Goal: Task Accomplishment & Management: Complete application form

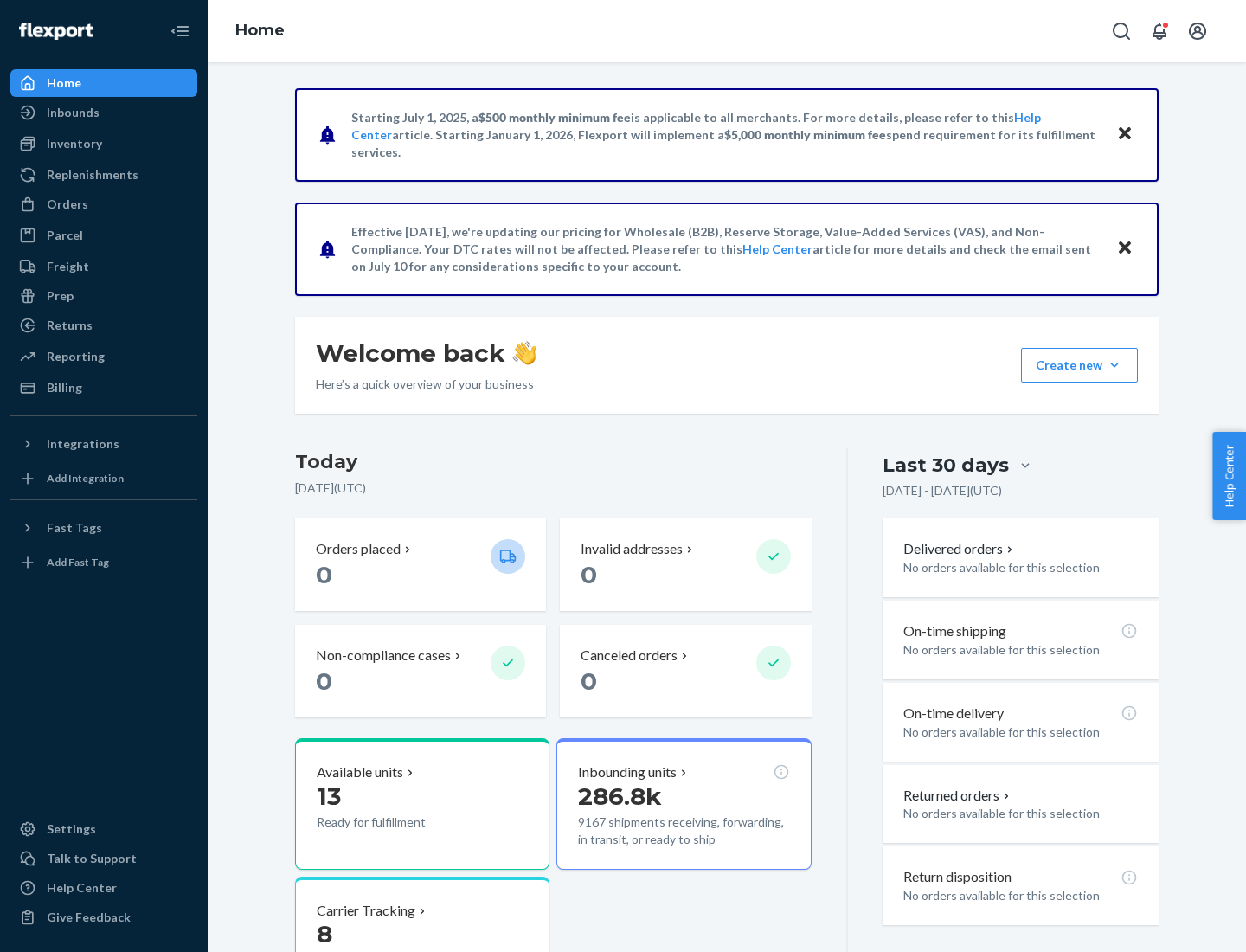
click at [1115, 365] on button "Create new Create new inbound Create new order Create new product" at bounding box center [1080, 365] width 117 height 35
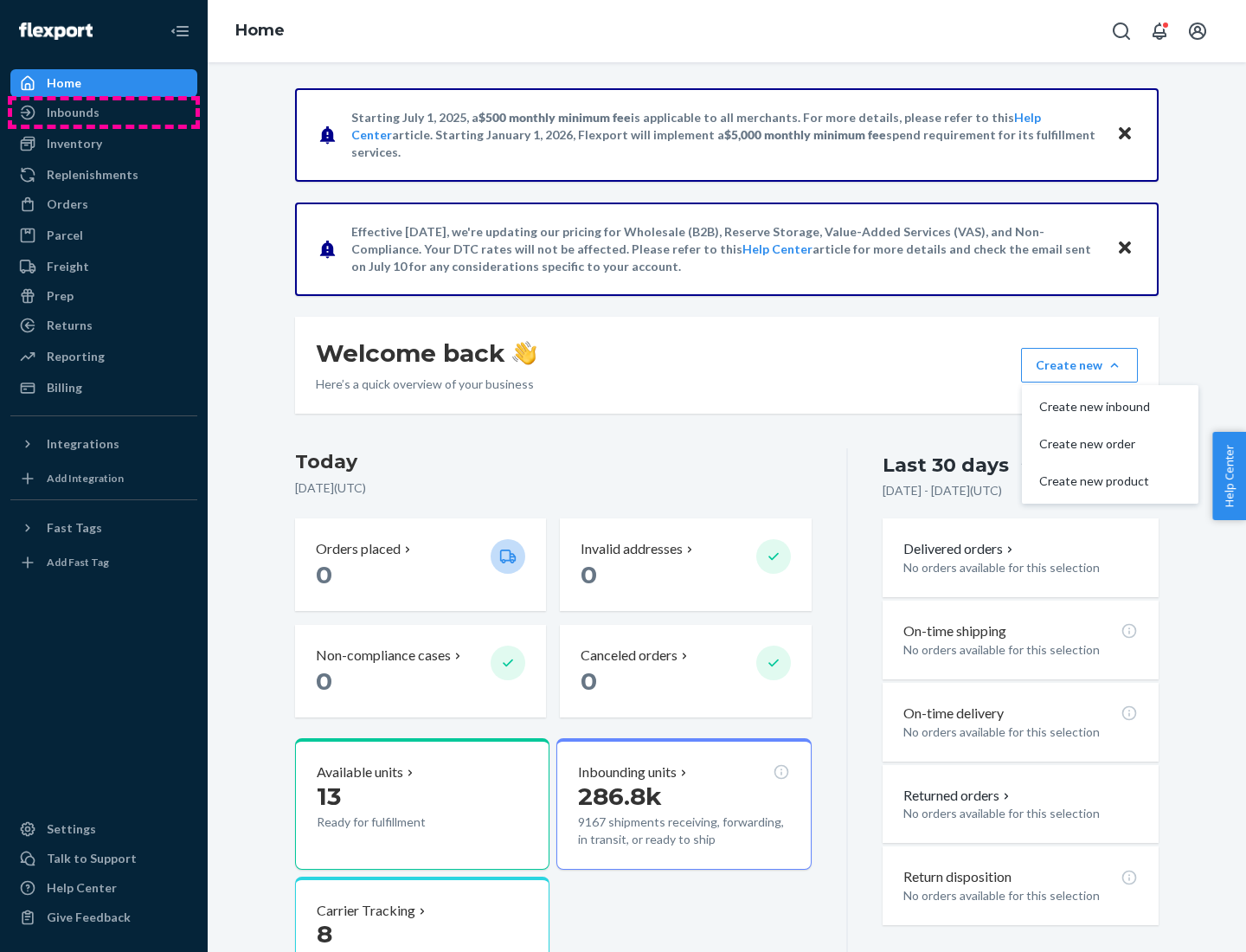
click at [104, 113] on div "Inbounds" at bounding box center [104, 113] width 183 height 25
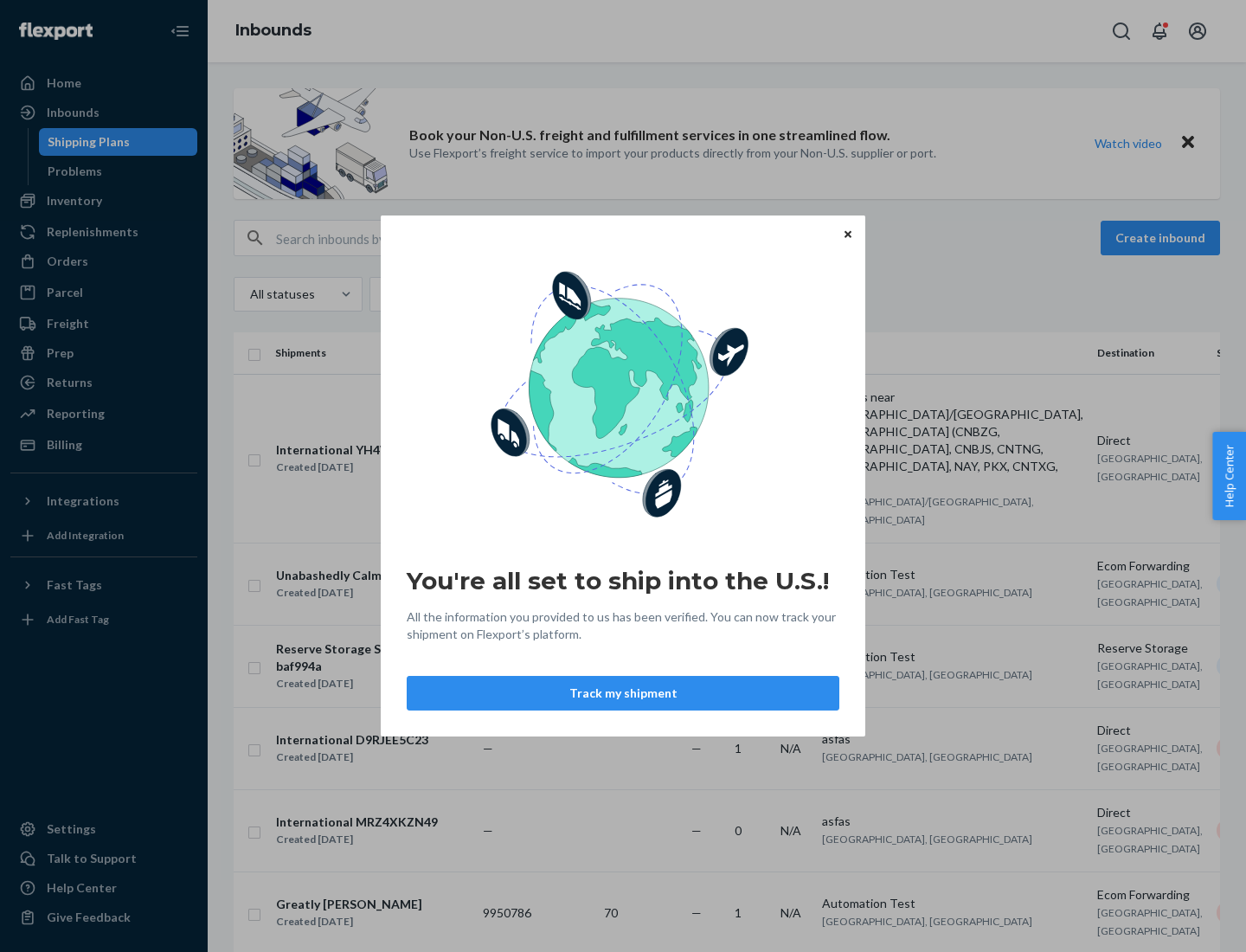
click at [1163, 238] on div "You're all set to ship into the U.S.! All the information you provided to us ha…" at bounding box center [623, 476] width 1246 height 952
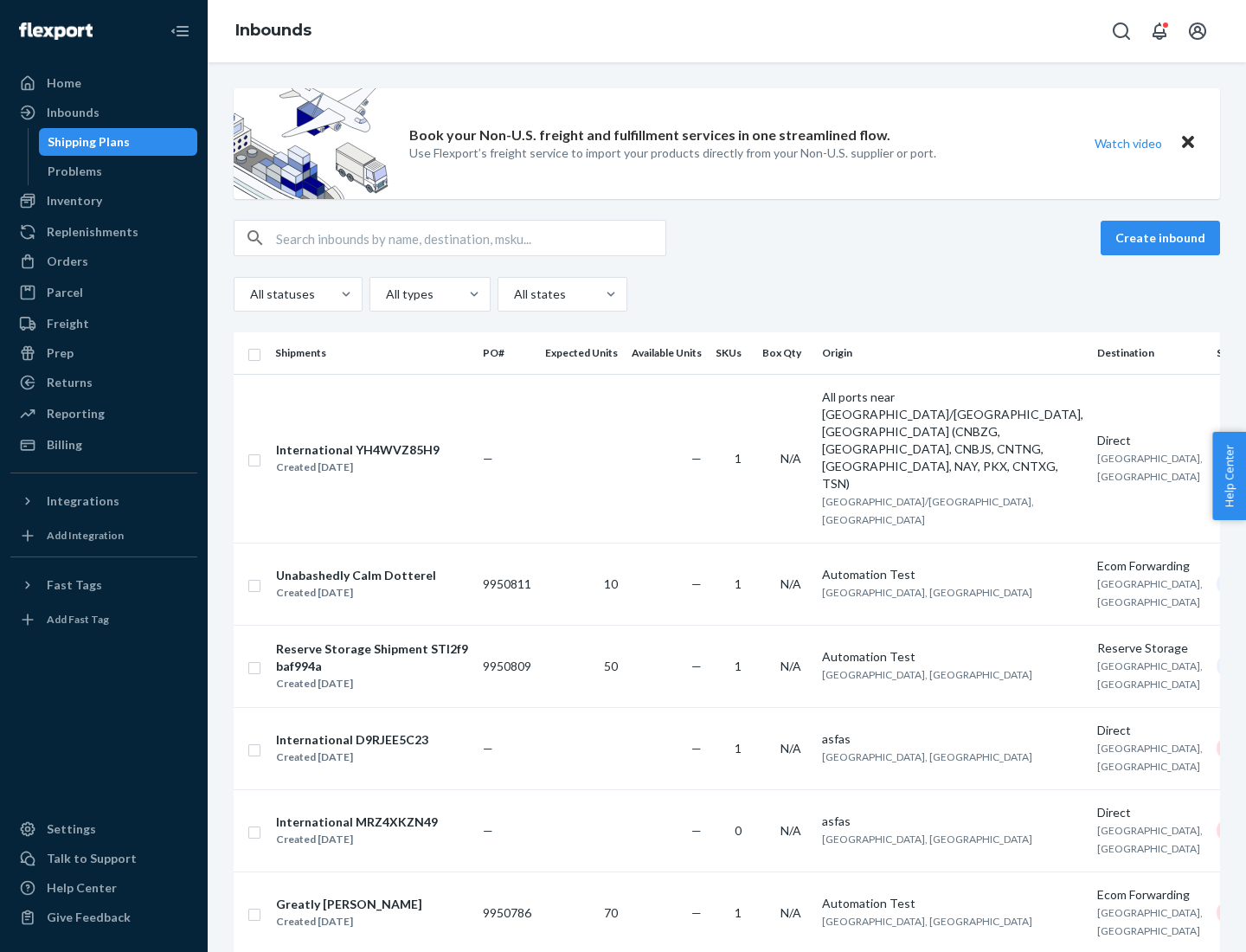
click at [1163, 238] on button "Create inbound" at bounding box center [1161, 238] width 120 height 35
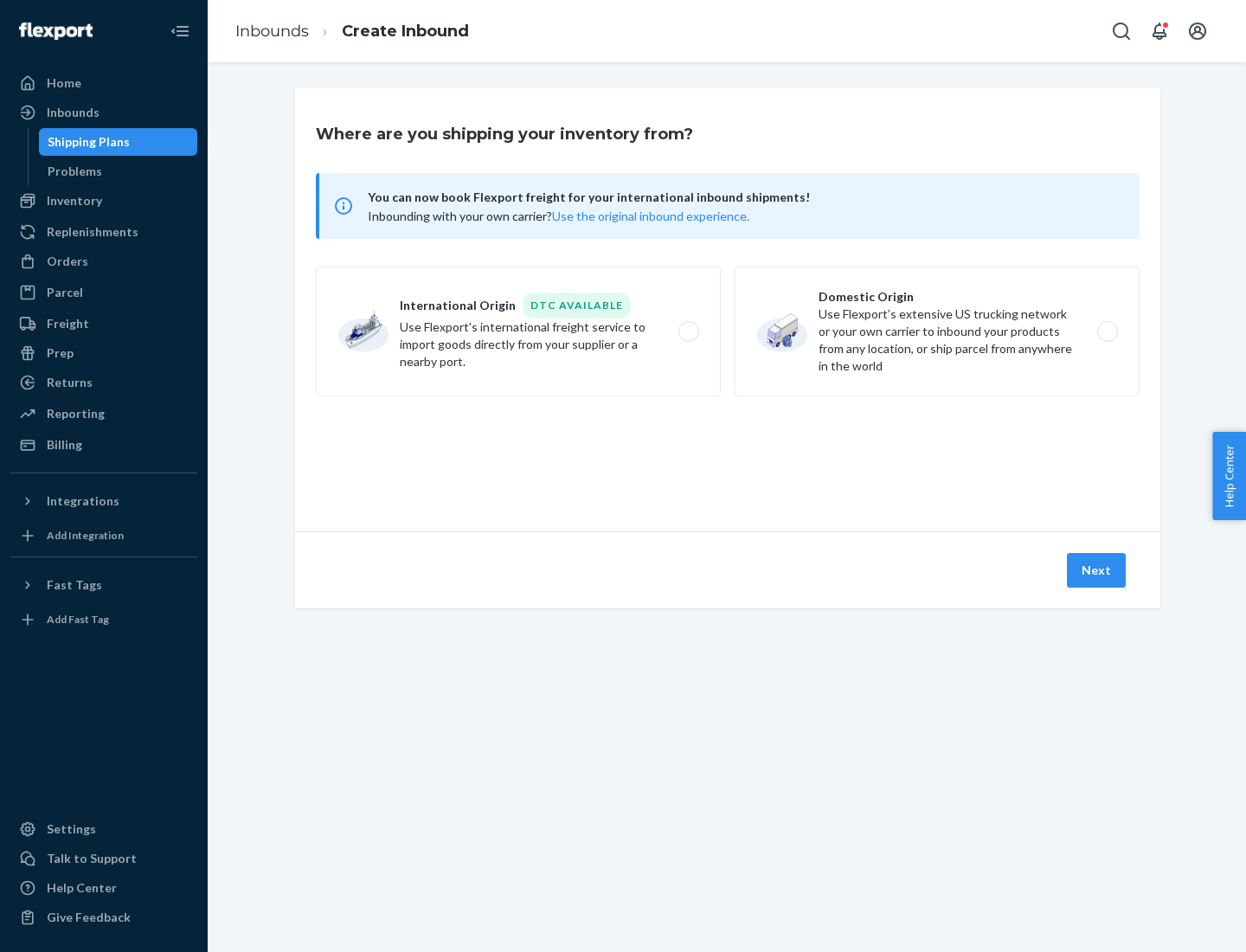
click at [937, 332] on label "Domestic Origin Use Flexport’s extensive US trucking network or your own carrie…" at bounding box center [937, 332] width 405 height 130
click at [1107, 332] on input "Domestic Origin Use Flexport’s extensive US trucking network or your own carrie…" at bounding box center [1112, 332] width 11 height 11
radio input "true"
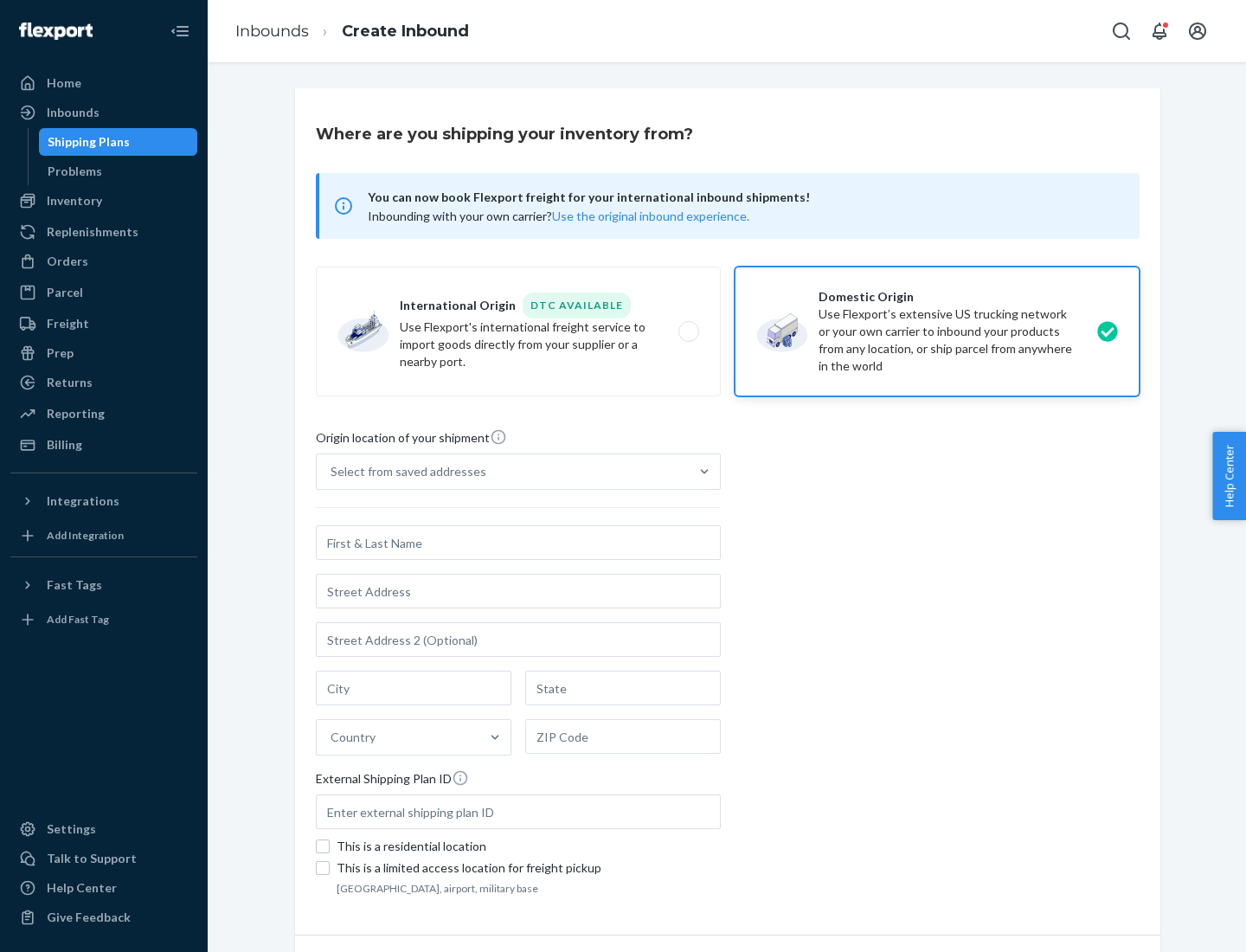
click at [503, 471] on div "Select from saved addresses" at bounding box center [503, 471] width 372 height 35
click at [332, 471] on input "Select from saved addresses" at bounding box center [331, 471] width 2 height 17
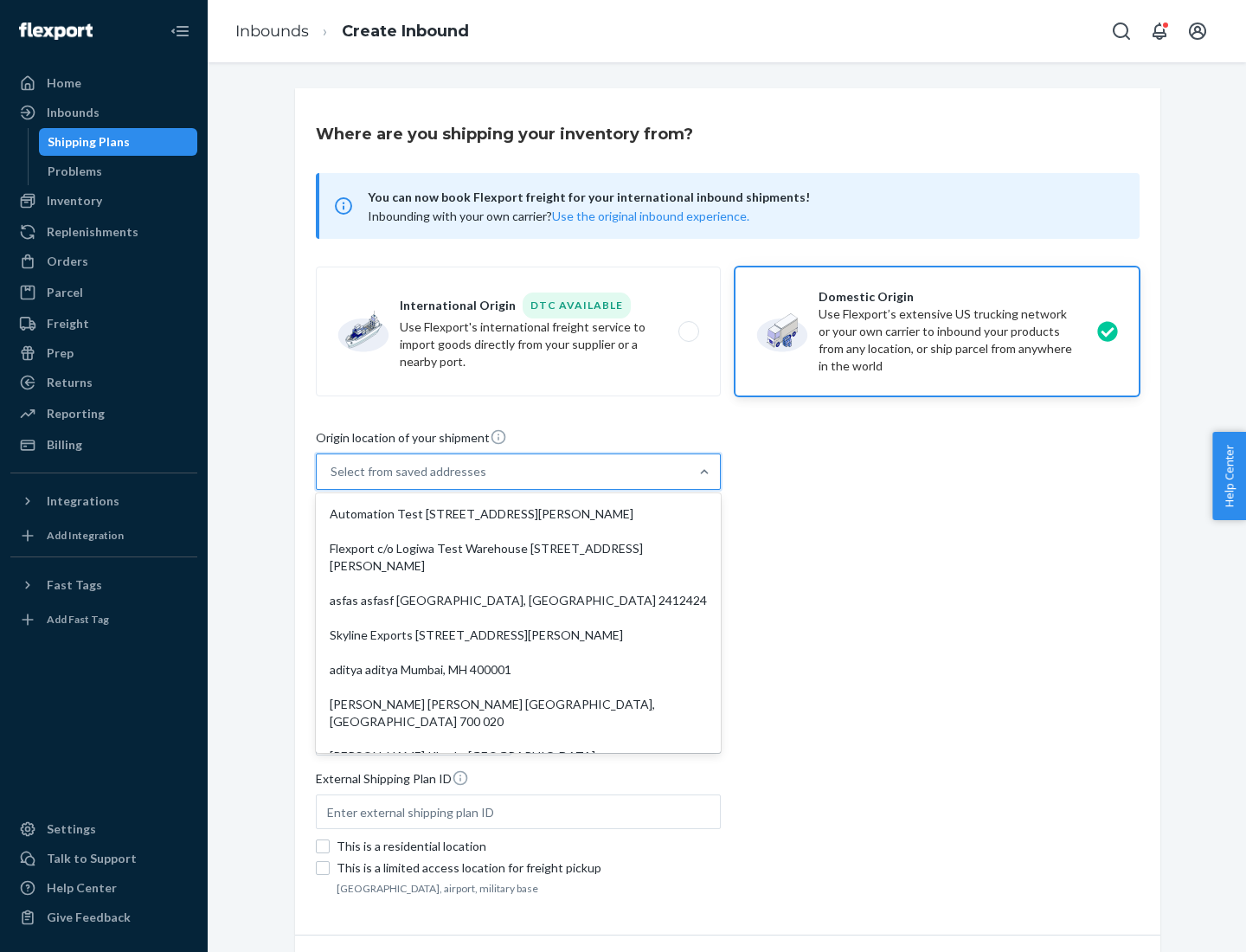
scroll to position [7, 0]
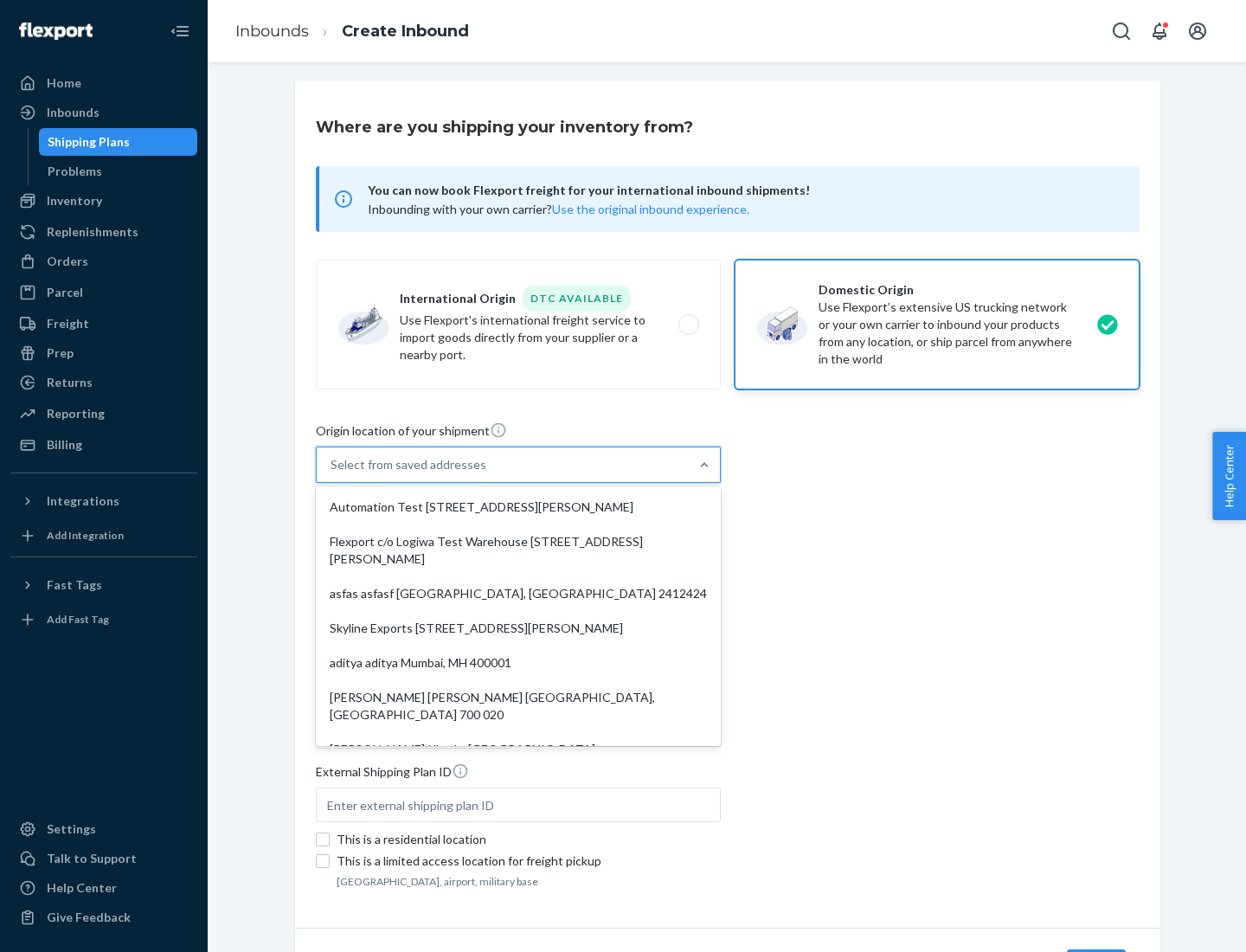
click at [519, 507] on div "Automation Test [STREET_ADDRESS][PERSON_NAME]" at bounding box center [519, 507] width 398 height 35
click at [332, 473] on input "option Automation Test [STREET_ADDRESS][PERSON_NAME]. 9 results available. Use …" at bounding box center [331, 464] width 2 height 17
type input "Automation Test"
type input "[STREET_ADDRESS][PERSON_NAME]"
type input "9th Floor"
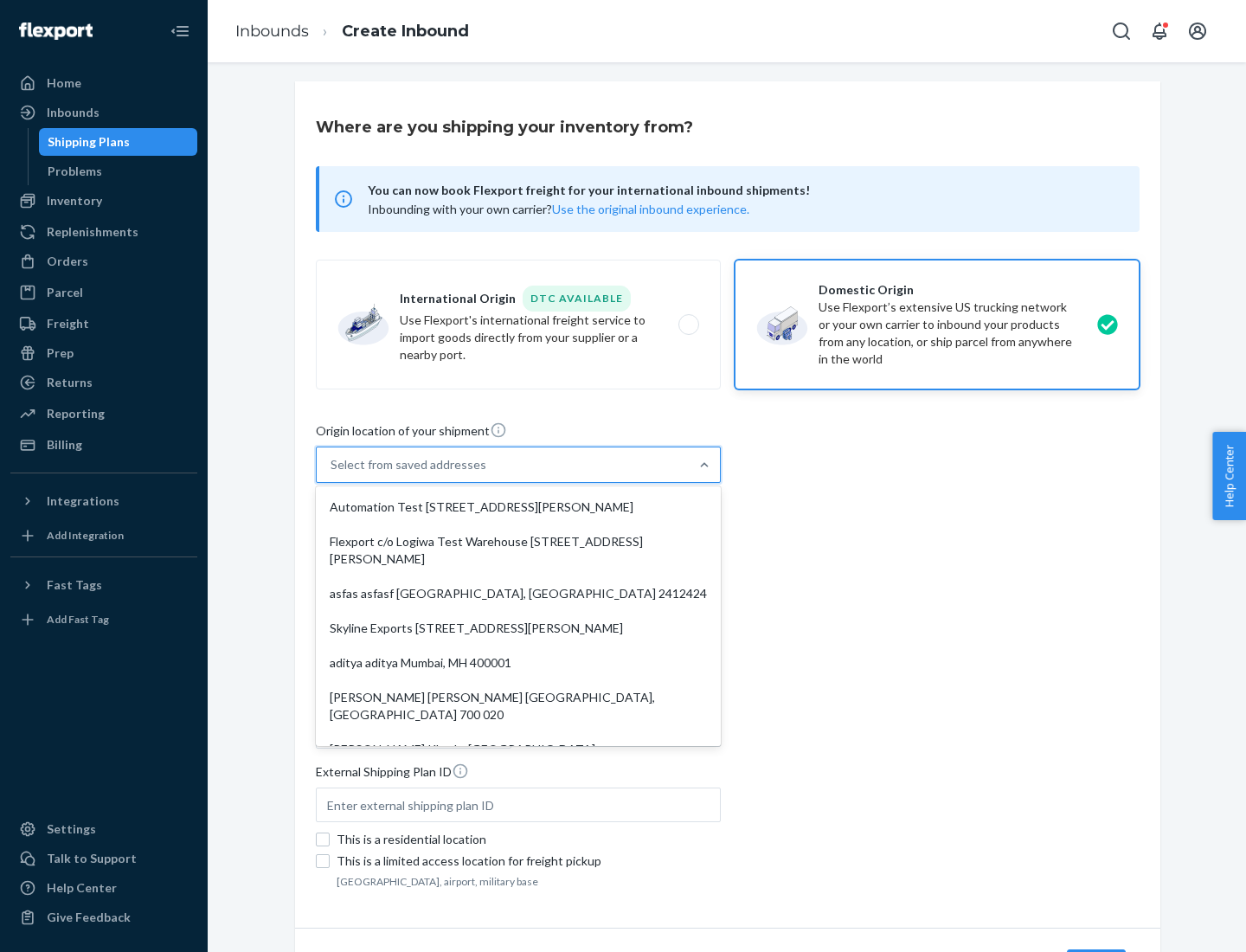
type input "[GEOGRAPHIC_DATA]"
type input "CA"
type input "94104"
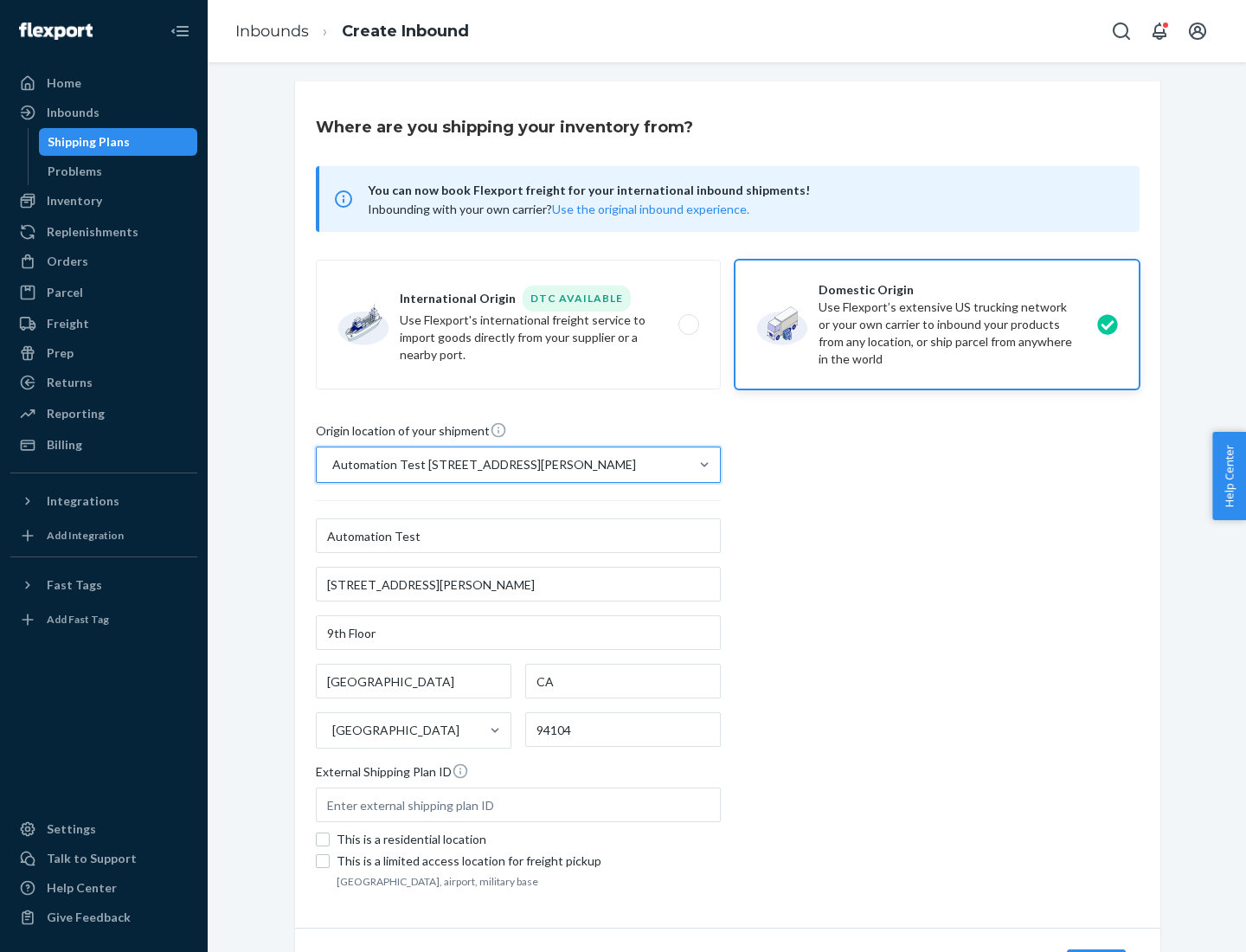
scroll to position [102, 0]
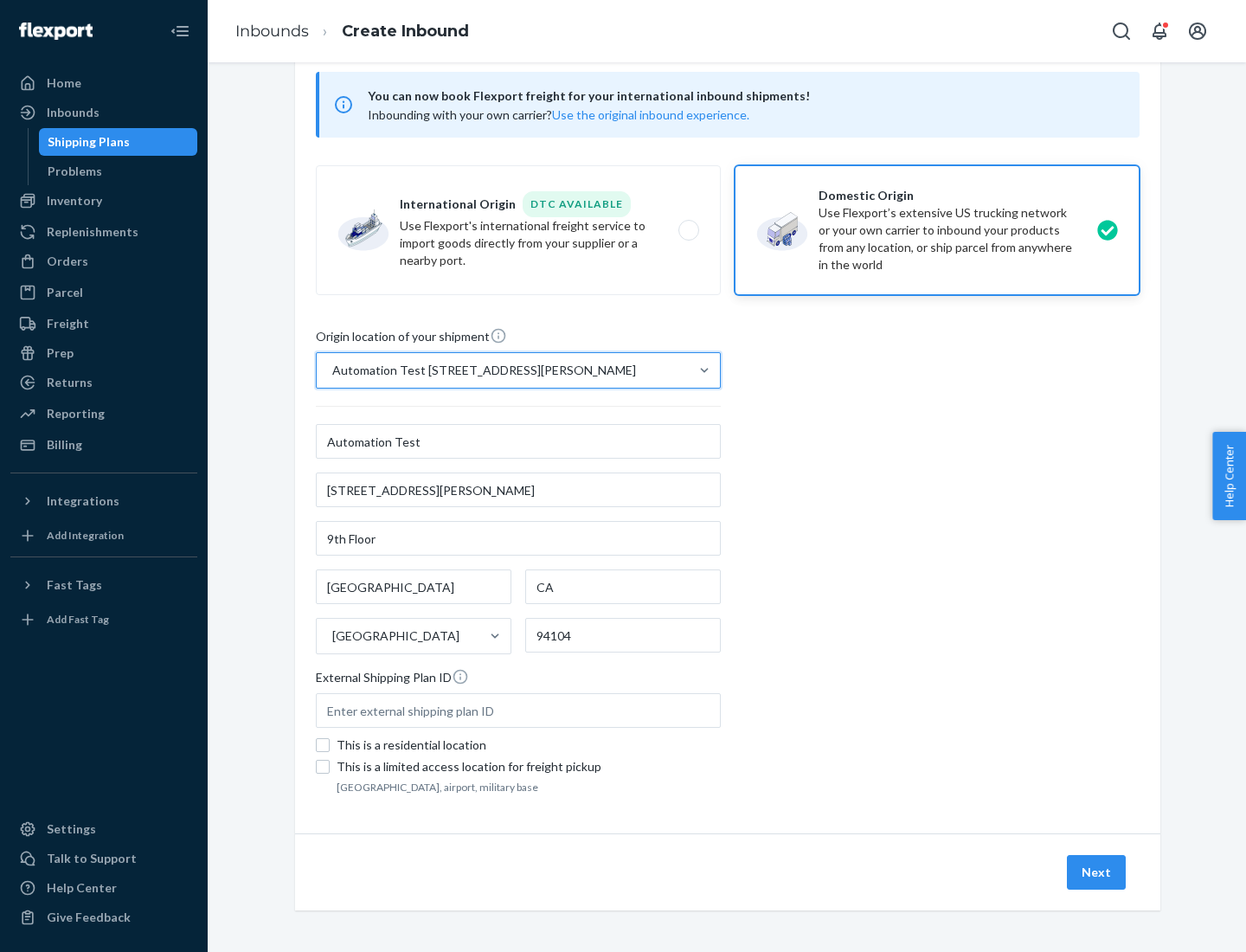
click at [1097, 873] on button "Next" at bounding box center [1096, 873] width 59 height 35
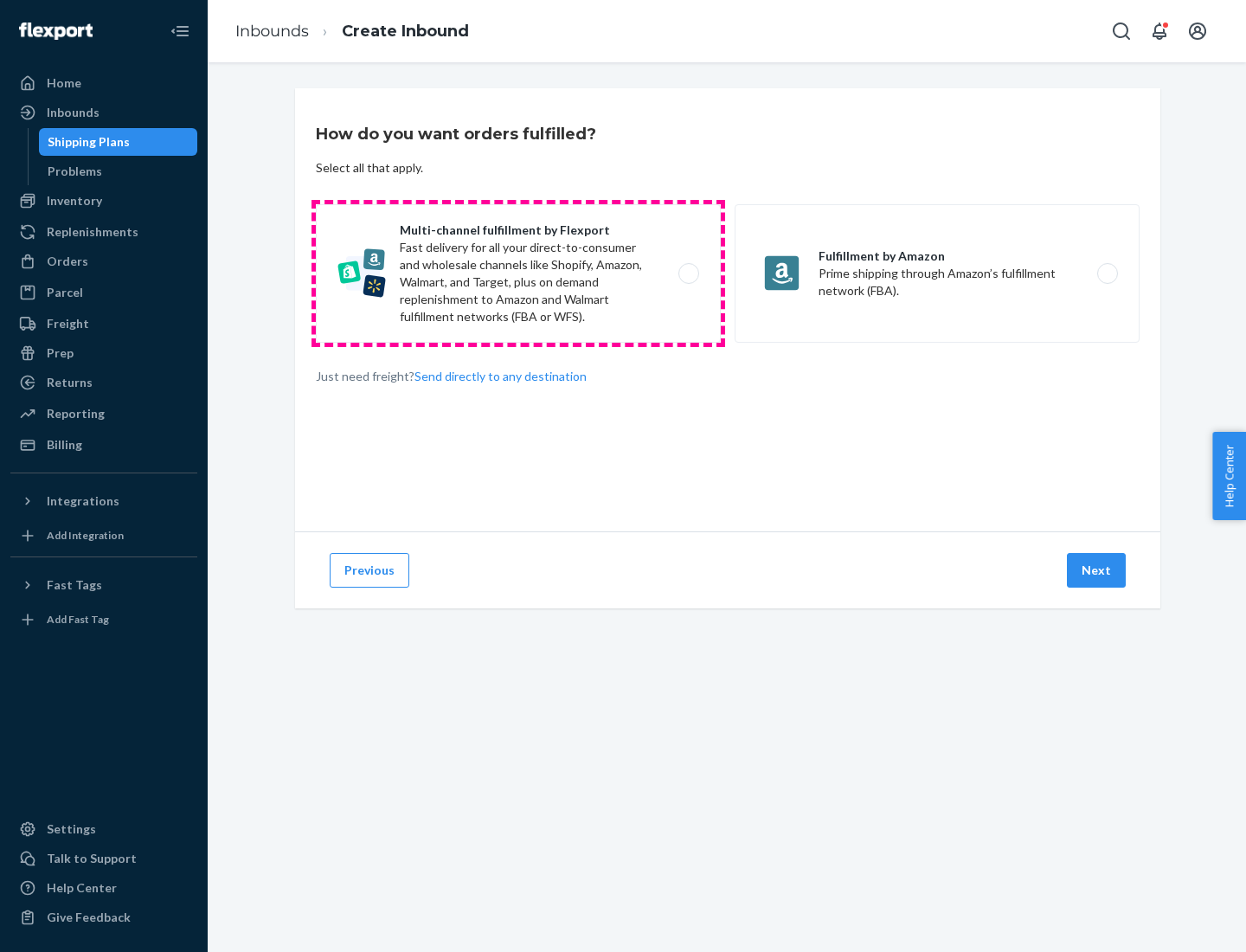
click at [519, 273] on label "Multi-channel fulfillment by Flexport Fast delivery for all your direct-to-cons…" at bounding box center [519, 273] width 405 height 138
click at [688, 273] on input "Multi-channel fulfillment by Flexport Fast delivery for all your direct-to-cons…" at bounding box center [694, 273] width 11 height 11
radio input "true"
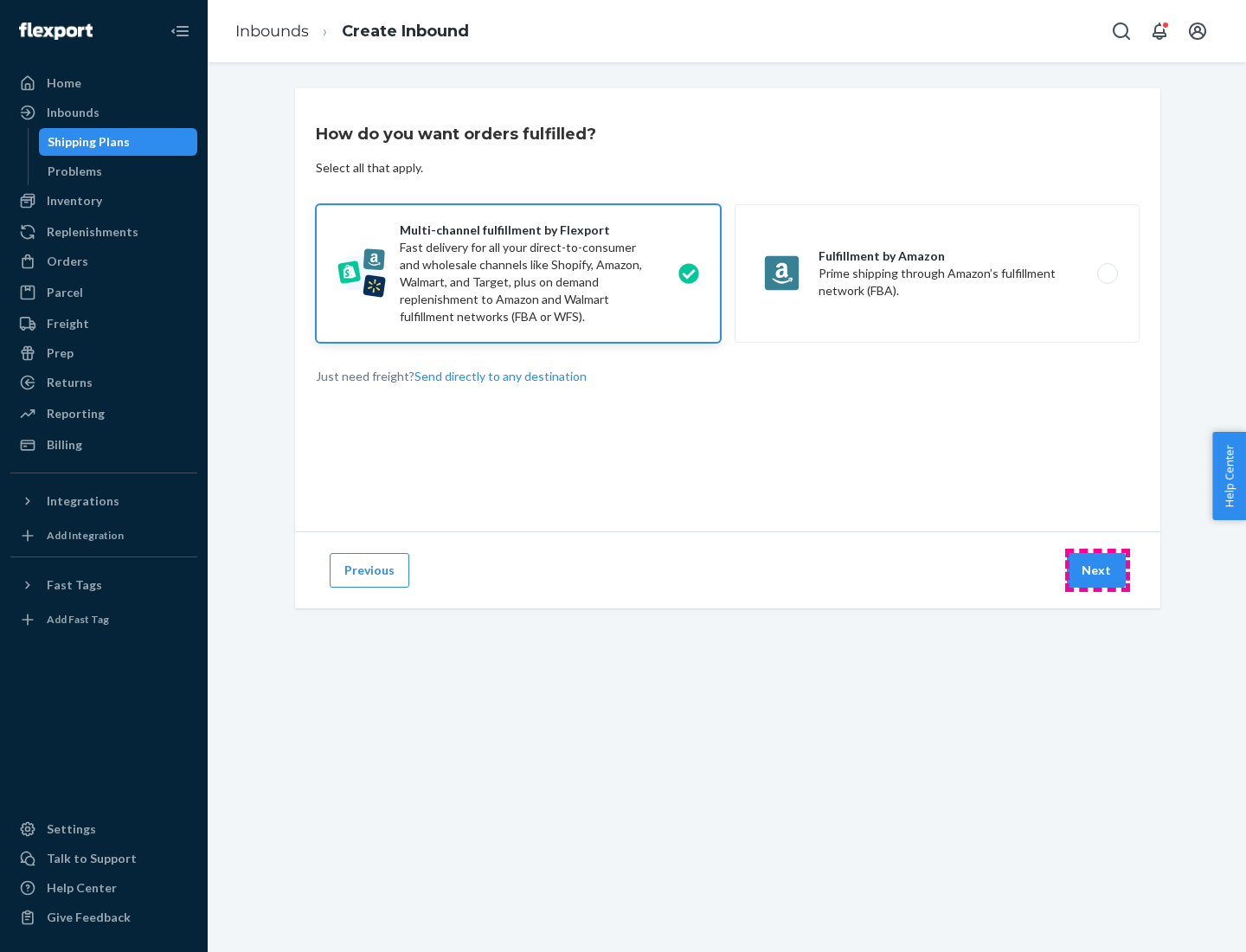
click at [1097, 570] on button "Next" at bounding box center [1096, 570] width 59 height 35
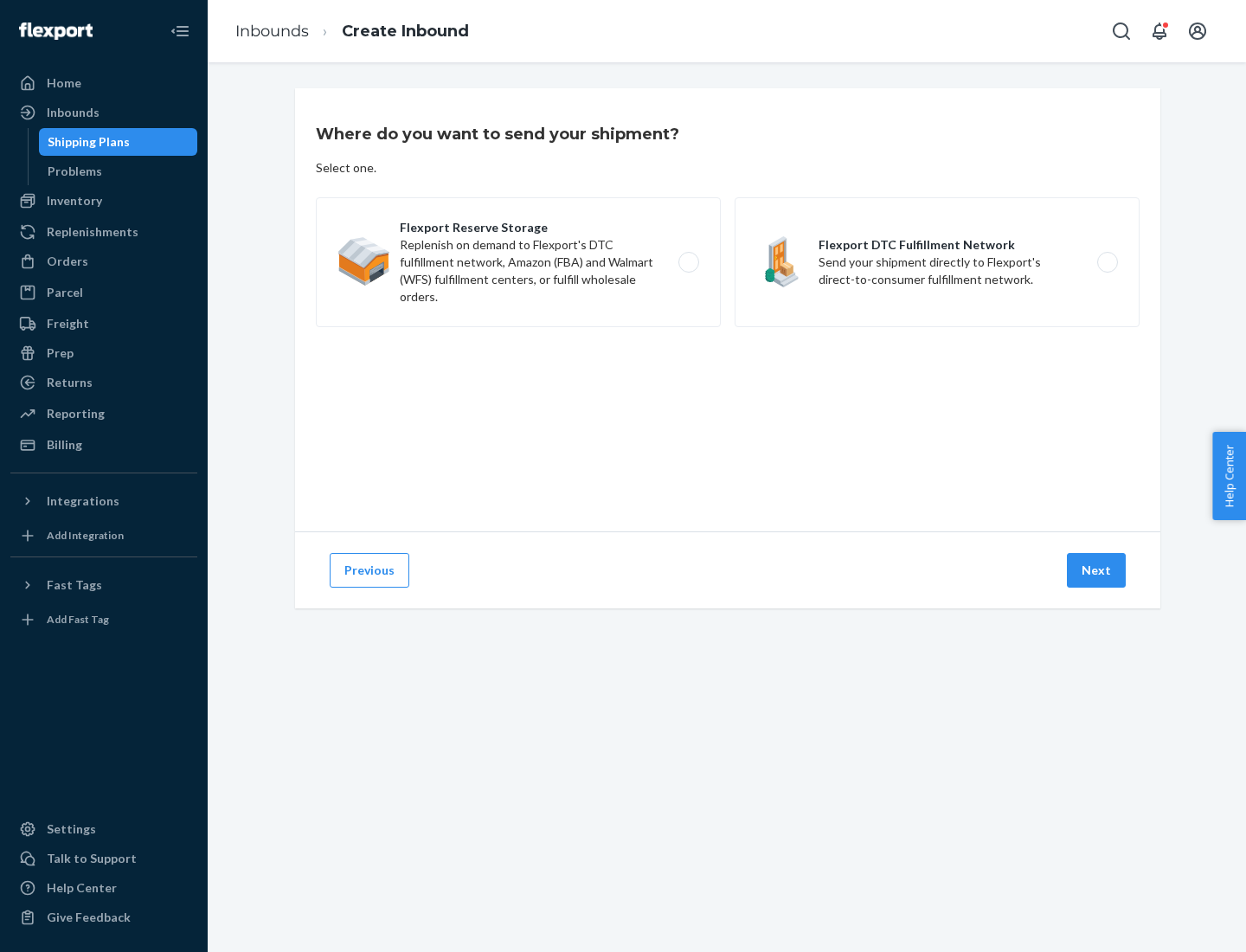
click at [937, 263] on label "Flexport DTC Fulfillment Network Send your shipment directly to Flexport's dire…" at bounding box center [937, 262] width 405 height 130
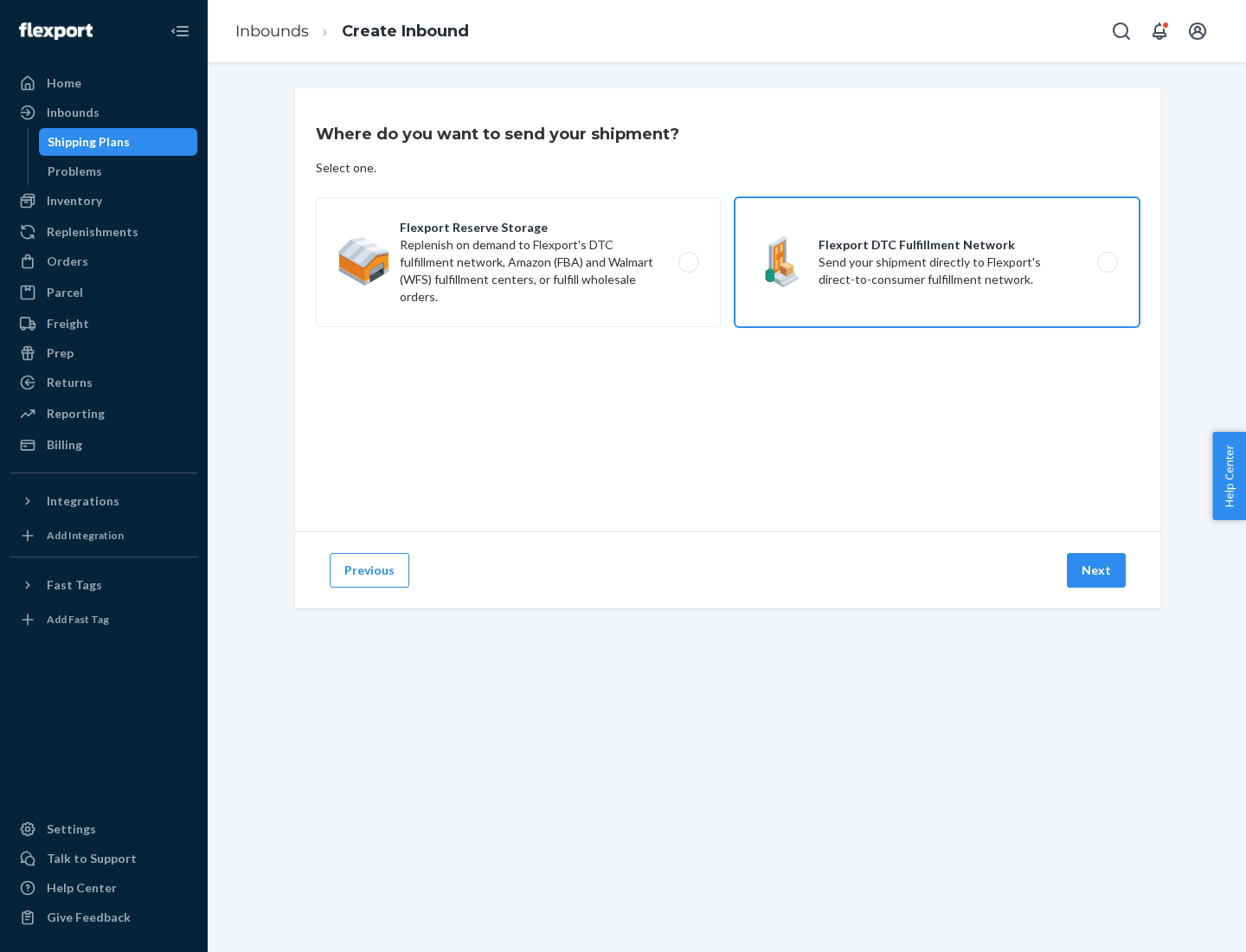
click at [1107, 263] on input "Flexport DTC Fulfillment Network Send your shipment directly to Flexport's dire…" at bounding box center [1112, 263] width 11 height 11
radio input "true"
click at [1097, 570] on button "Next" at bounding box center [1096, 570] width 59 height 35
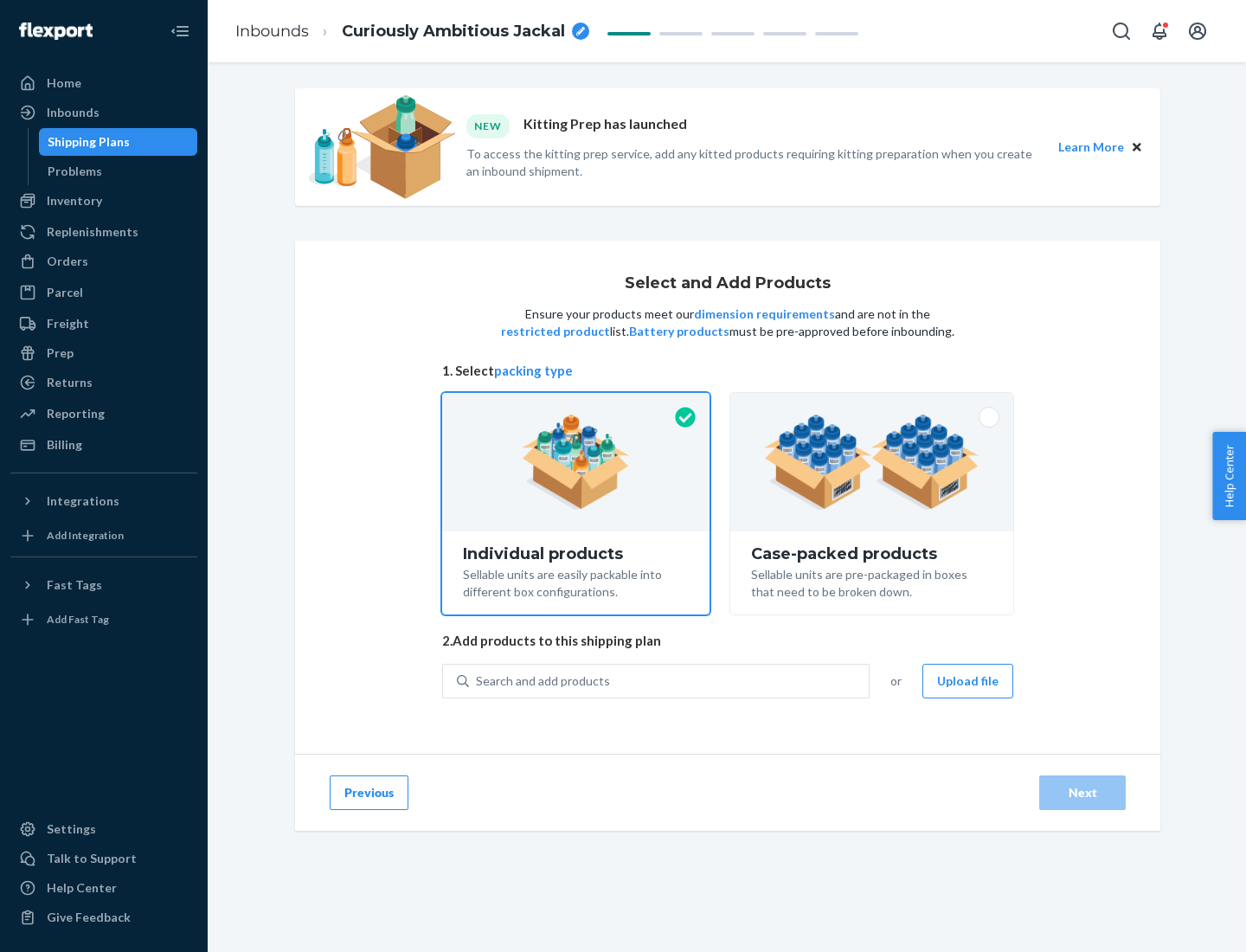
click at [670, 680] on div "Search and add products" at bounding box center [669, 681] width 400 height 31
click at [478, 680] on input "Search and add products" at bounding box center [477, 681] width 2 height 17
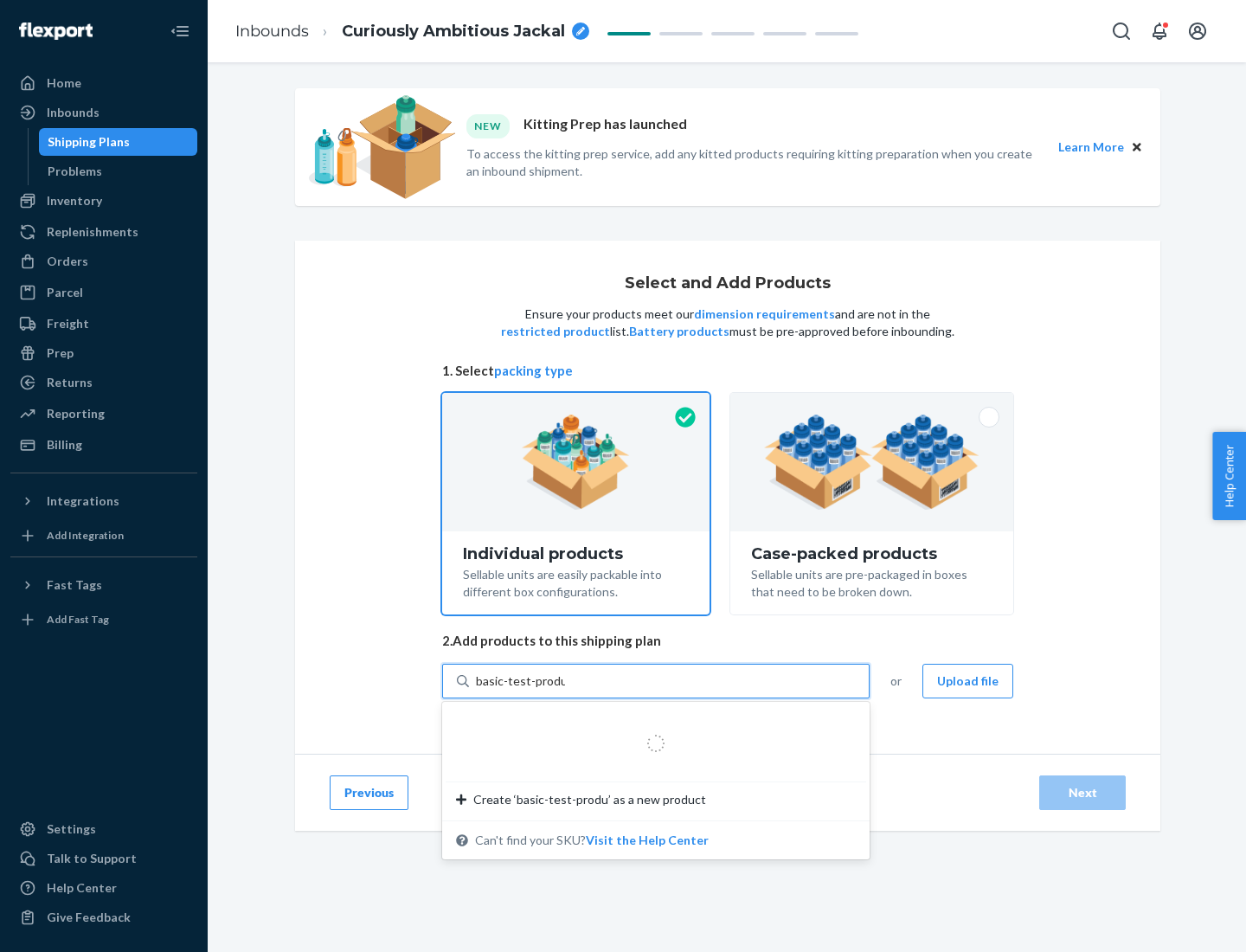
type input "basic-test-product-1"
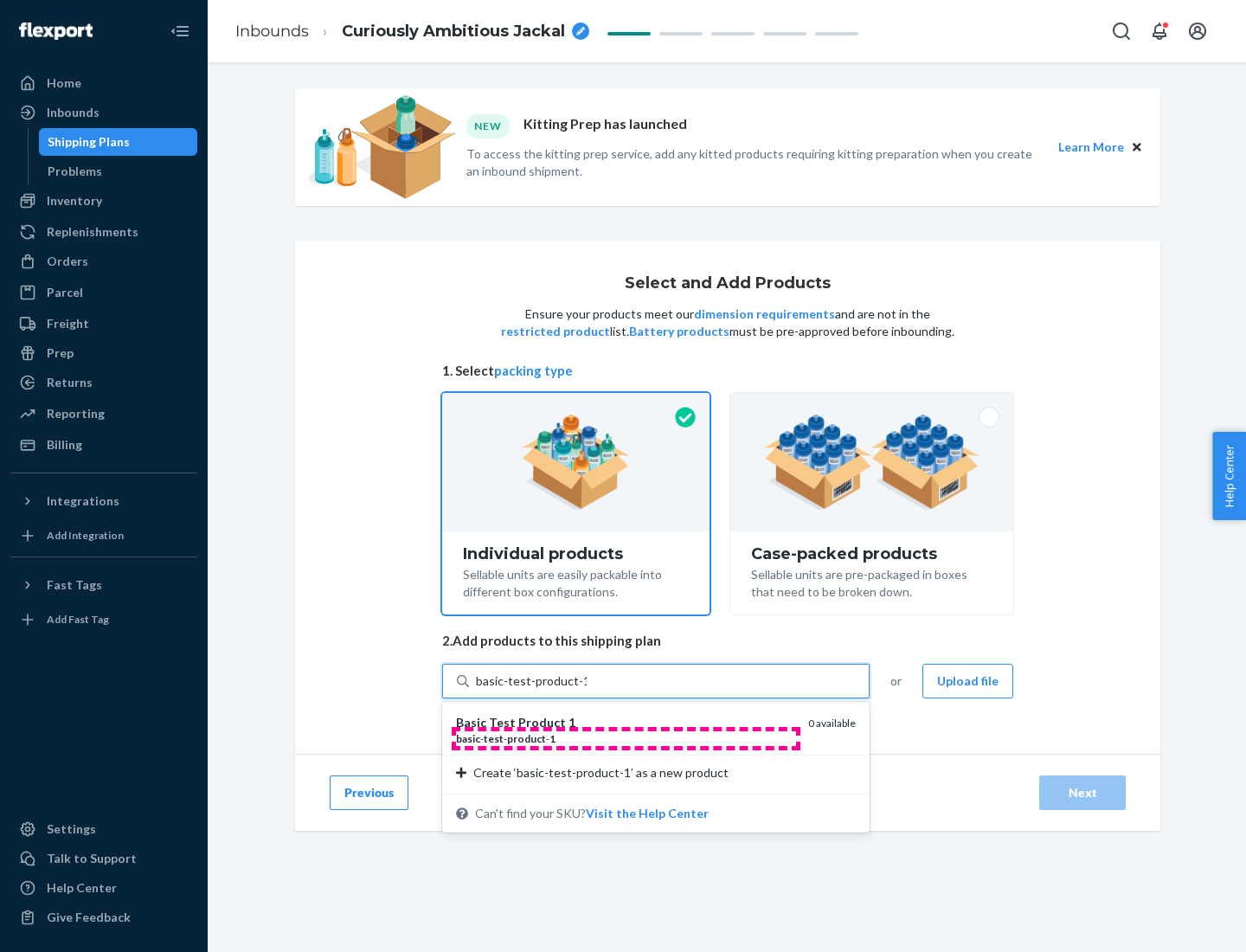
click at [626, 739] on div "basic - test - product - 1" at bounding box center [625, 739] width 339 height 15
click at [587, 690] on input "basic-test-product-1" at bounding box center [531, 681] width 111 height 17
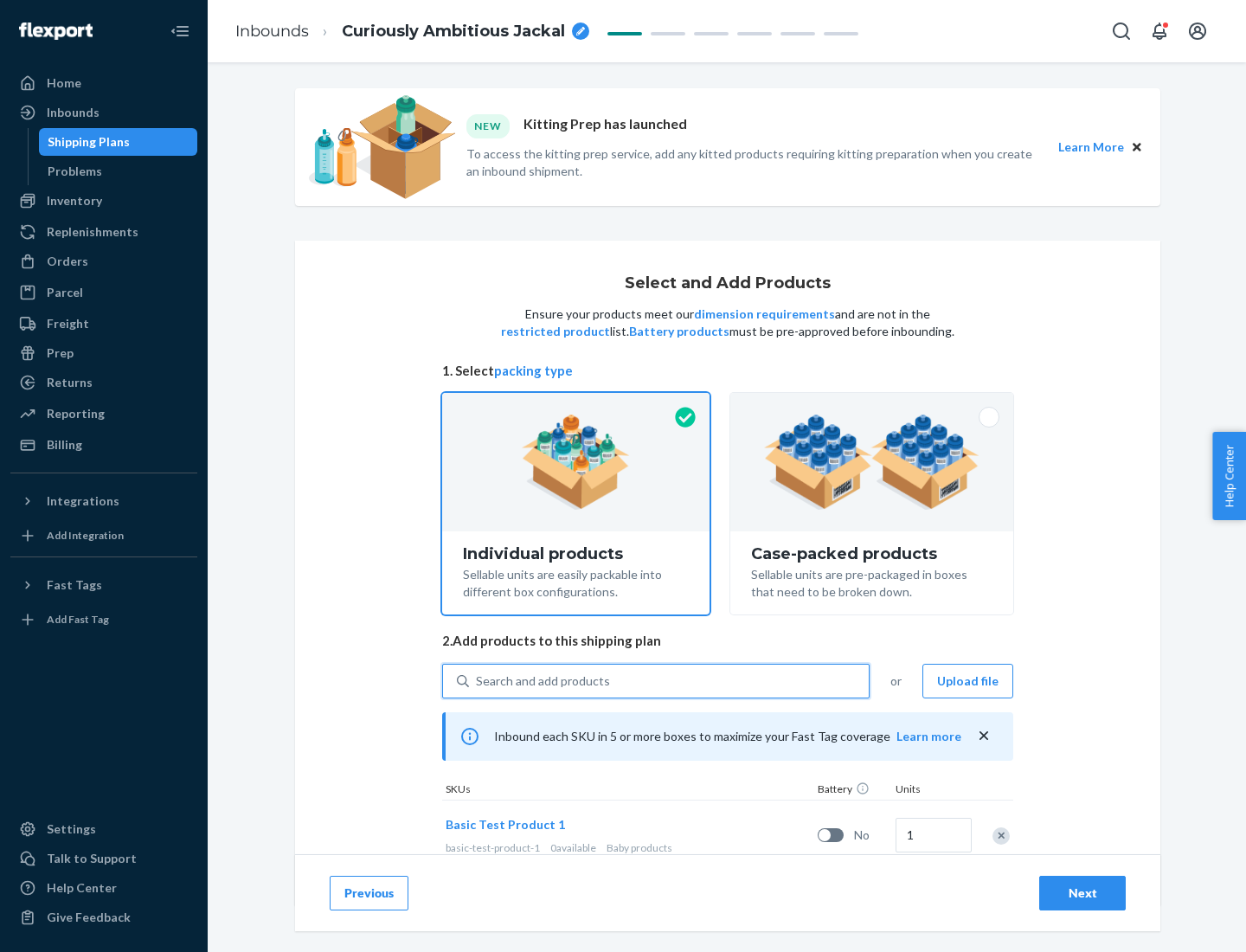
scroll to position [51, 0]
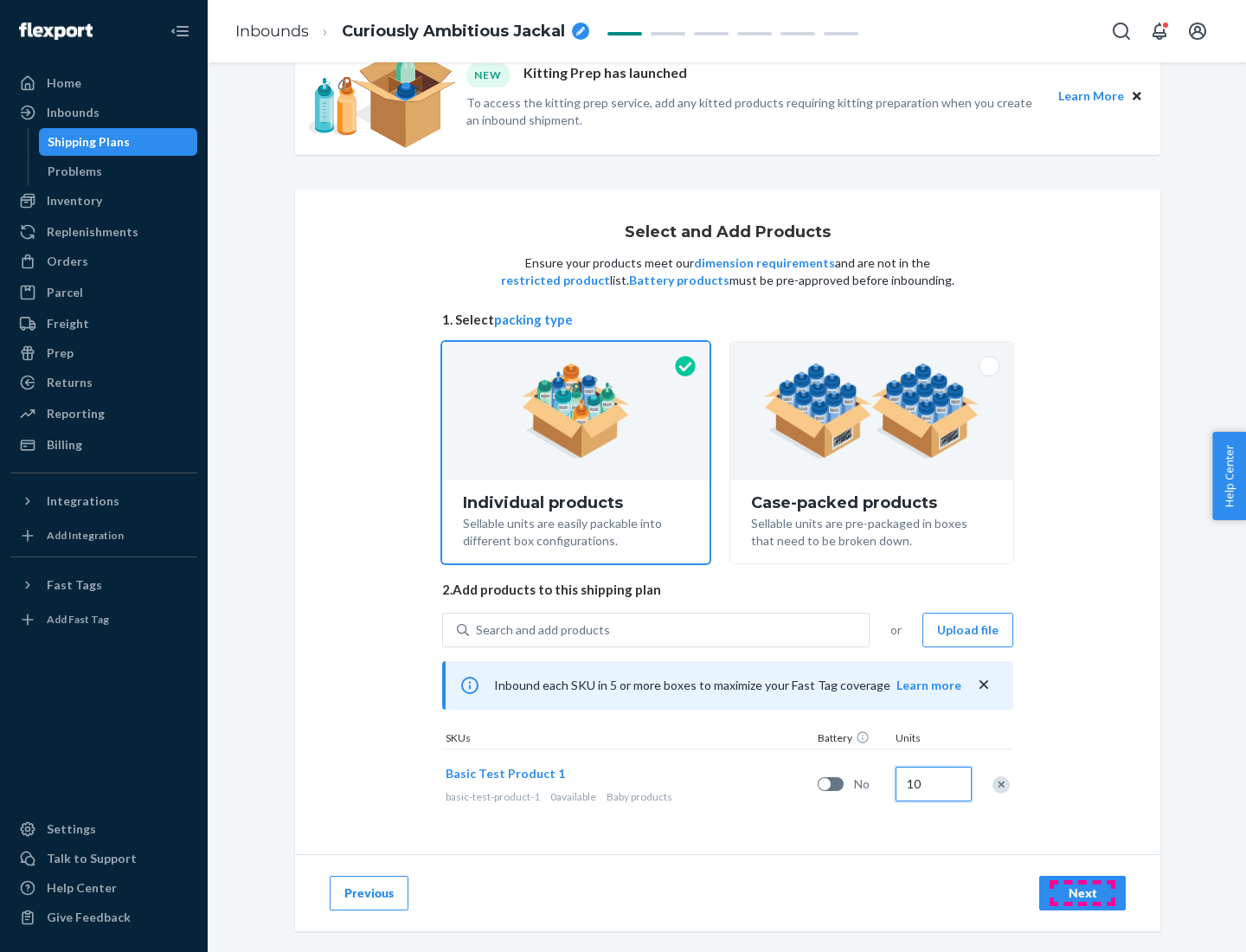
type input "10"
click at [1083, 893] on div "Next" at bounding box center [1083, 893] width 57 height 17
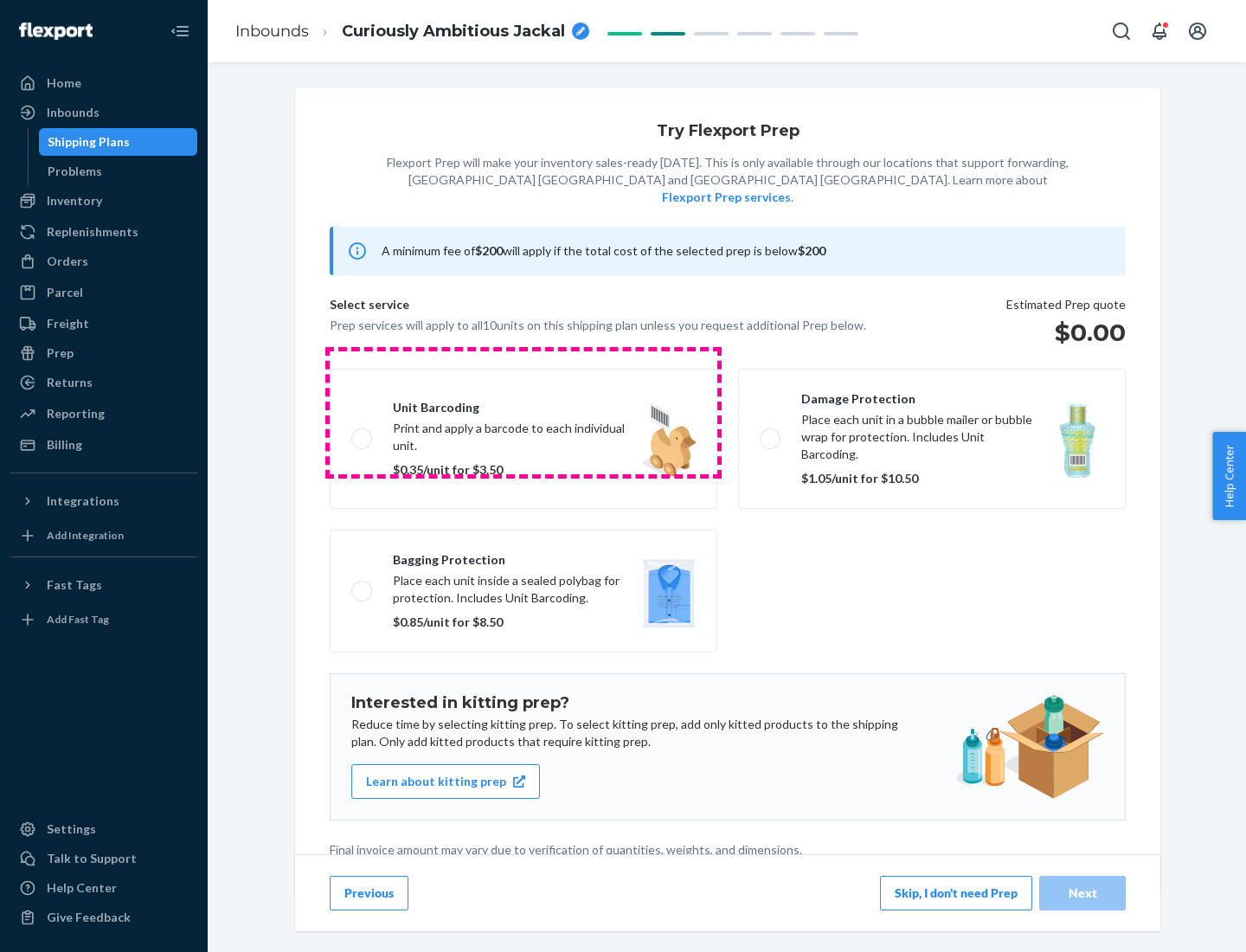
click at [524, 412] on label "Unit barcoding Print and apply a barcode to each individual unit. $0.35/unit fo…" at bounding box center [523, 439] width 388 height 140
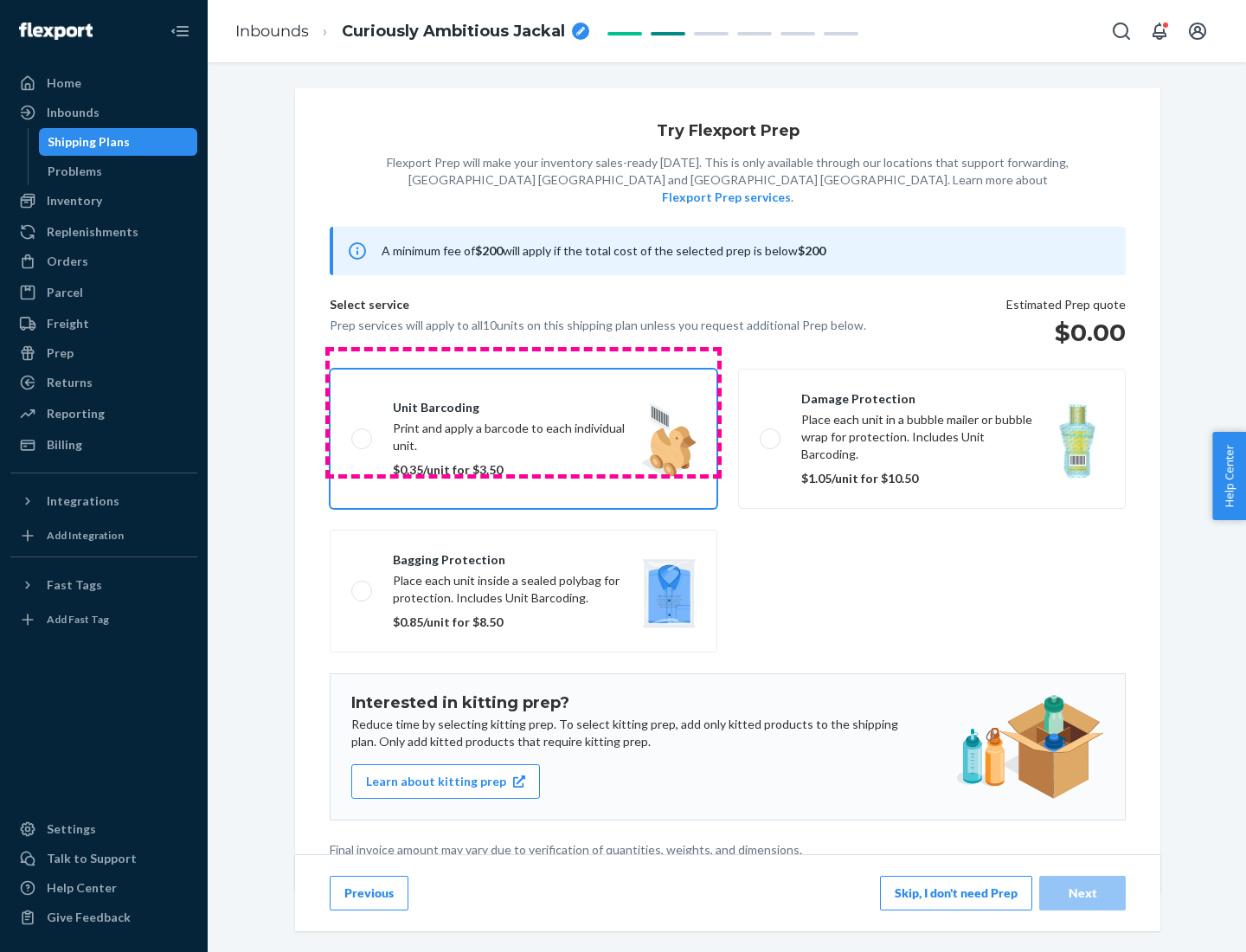
click at [362, 433] on input "Unit barcoding Print and apply a barcode to each individual unit. $0.35/unit fo…" at bounding box center [357, 439] width 11 height 11
checkbox input "true"
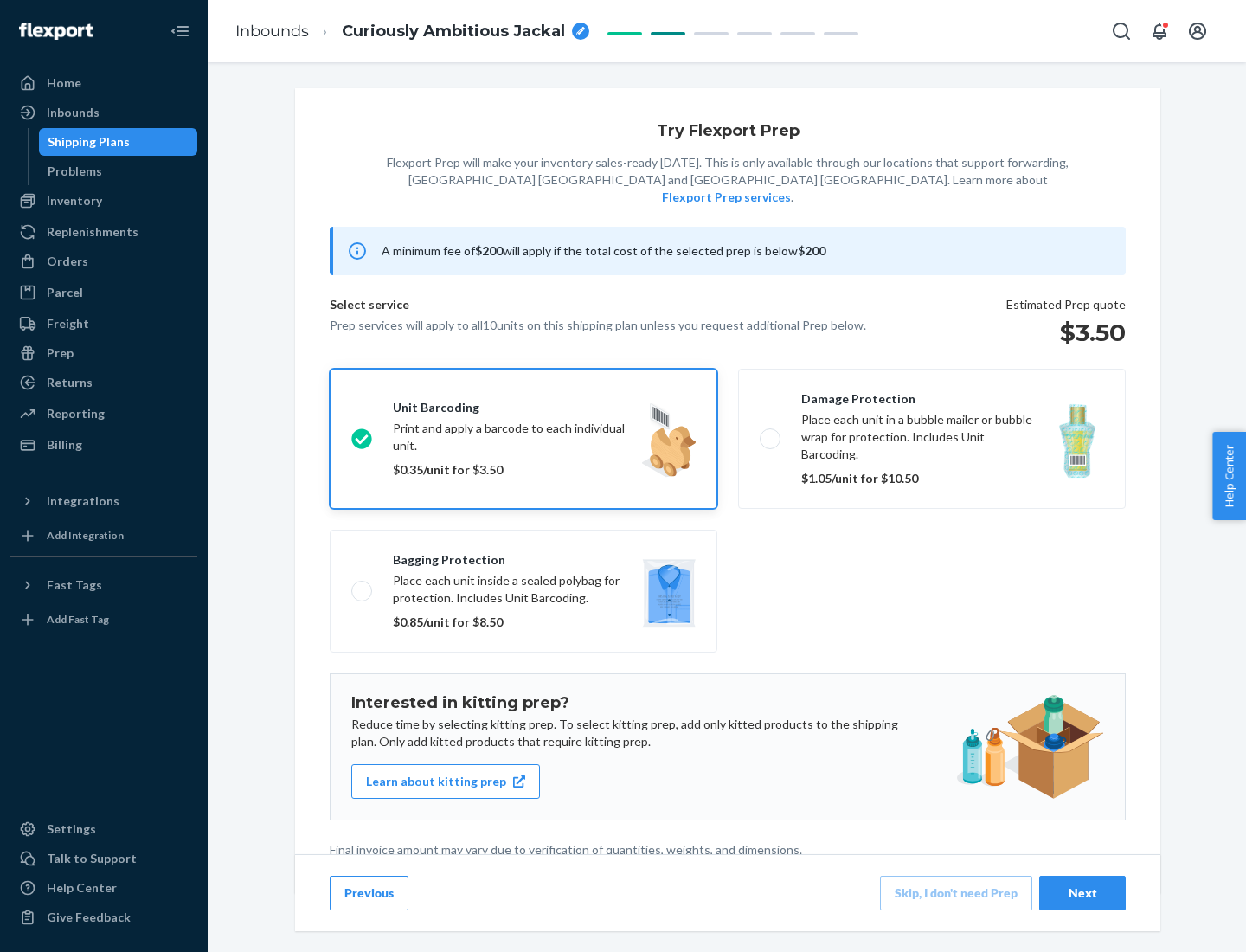
scroll to position [5, 0]
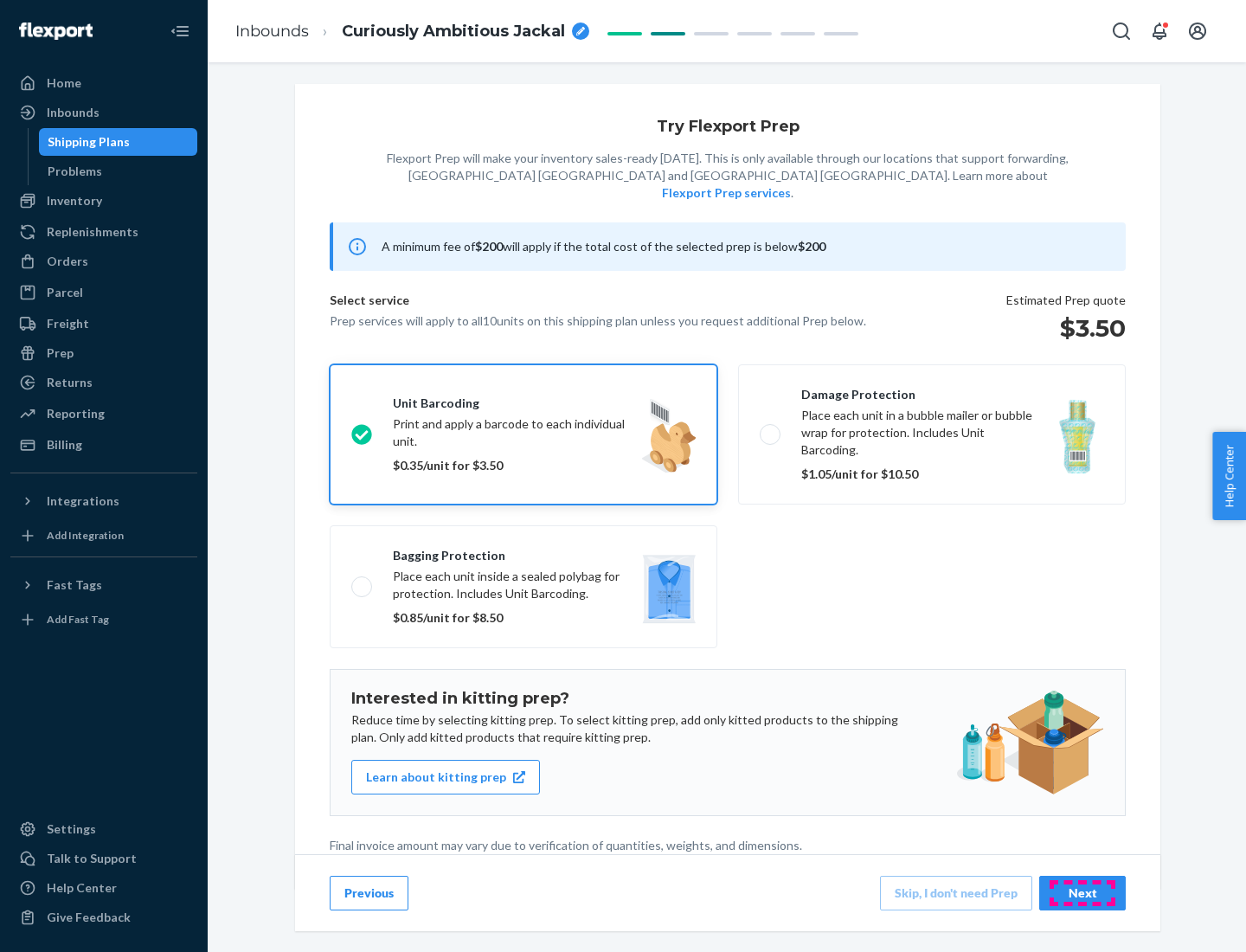
click at [1083, 893] on div "Next" at bounding box center [1083, 893] width 57 height 17
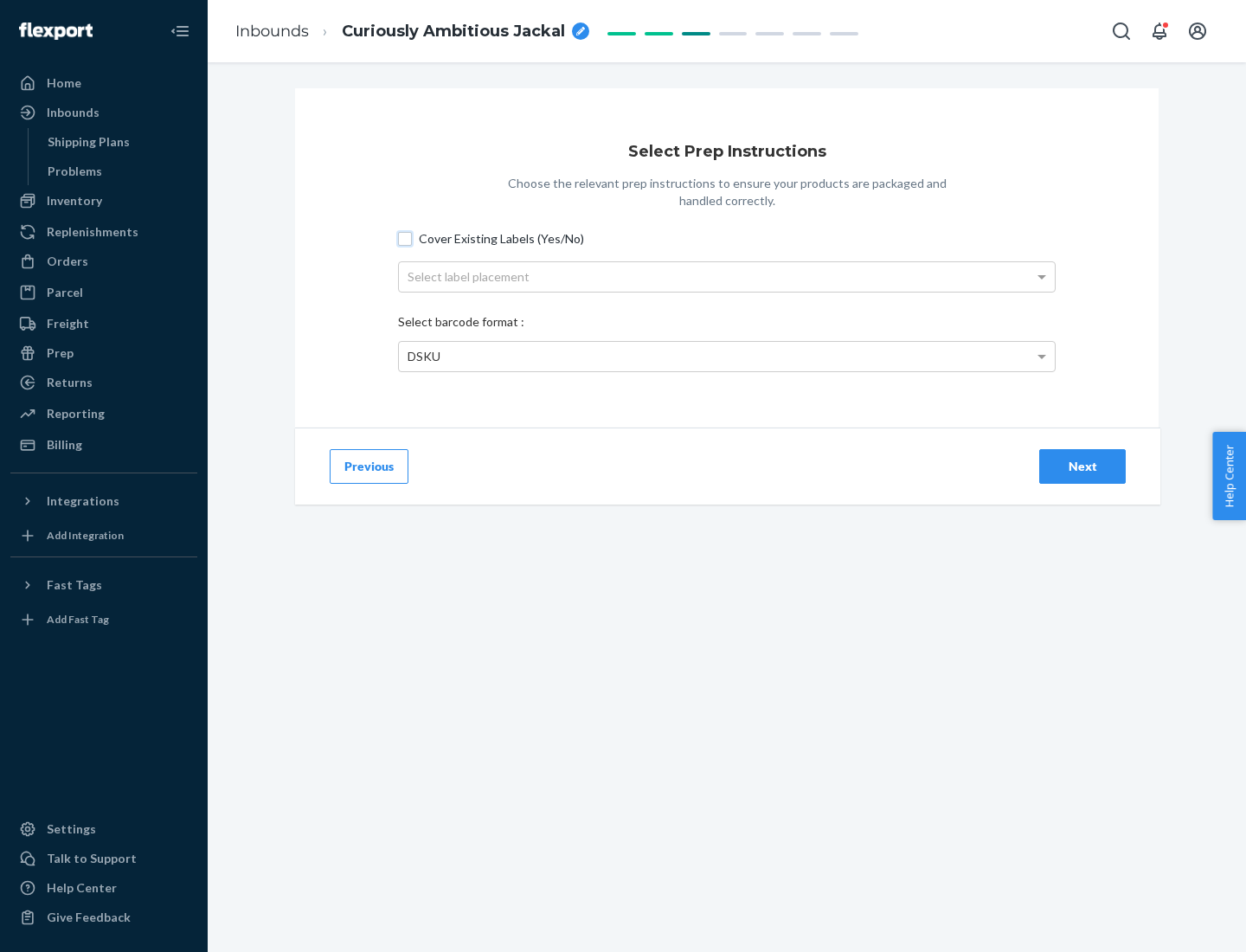
click at [405, 238] on input "Cover Existing Labels (Yes/No)" at bounding box center [404, 238] width 14 height 14
checkbox input "true"
click at [1083, 466] on div "Next" at bounding box center [1083, 466] width 57 height 17
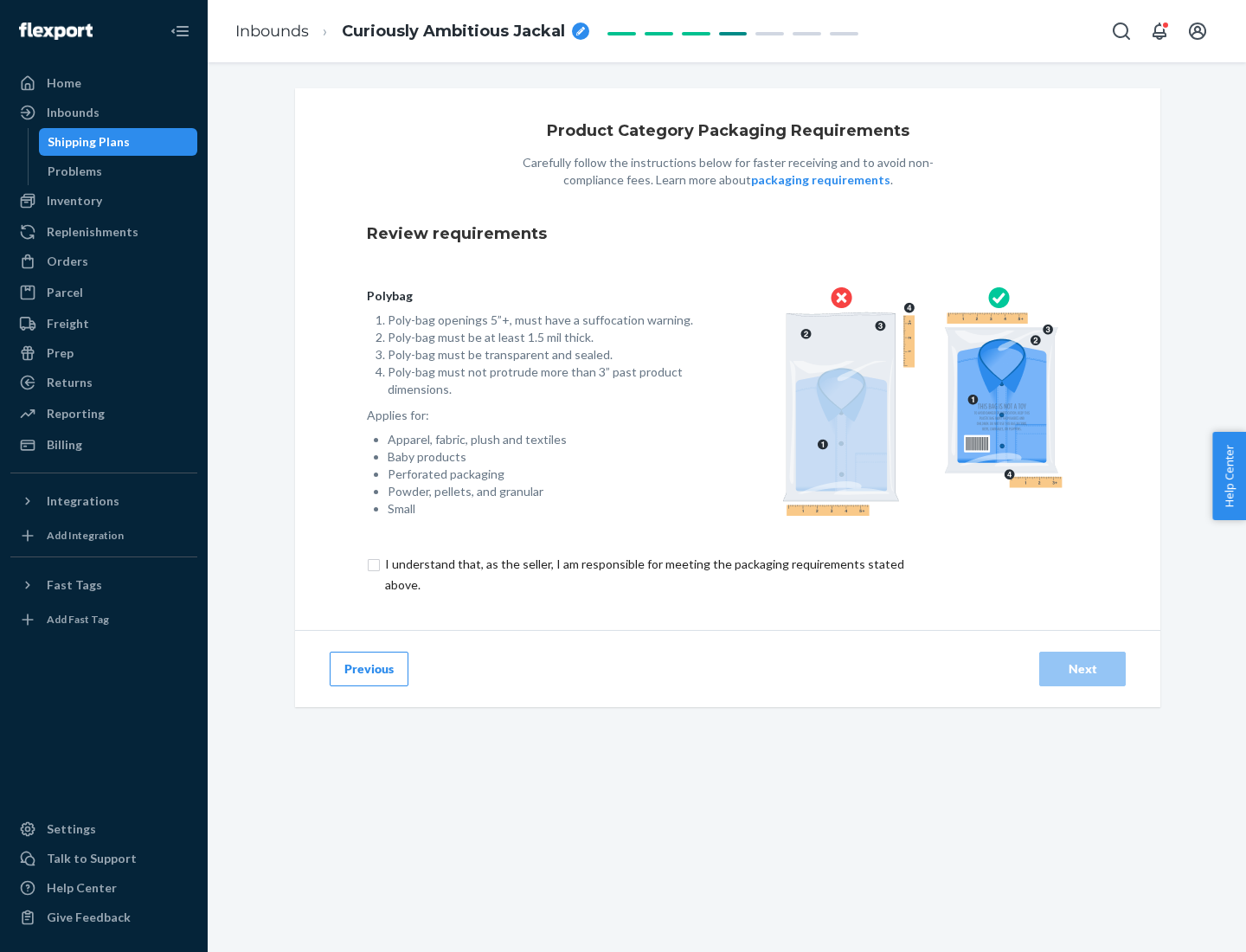
click at [643, 574] on input "checkbox" at bounding box center [655, 575] width 576 height 42
checkbox input "true"
click at [1083, 669] on div "Next" at bounding box center [1083, 669] width 57 height 17
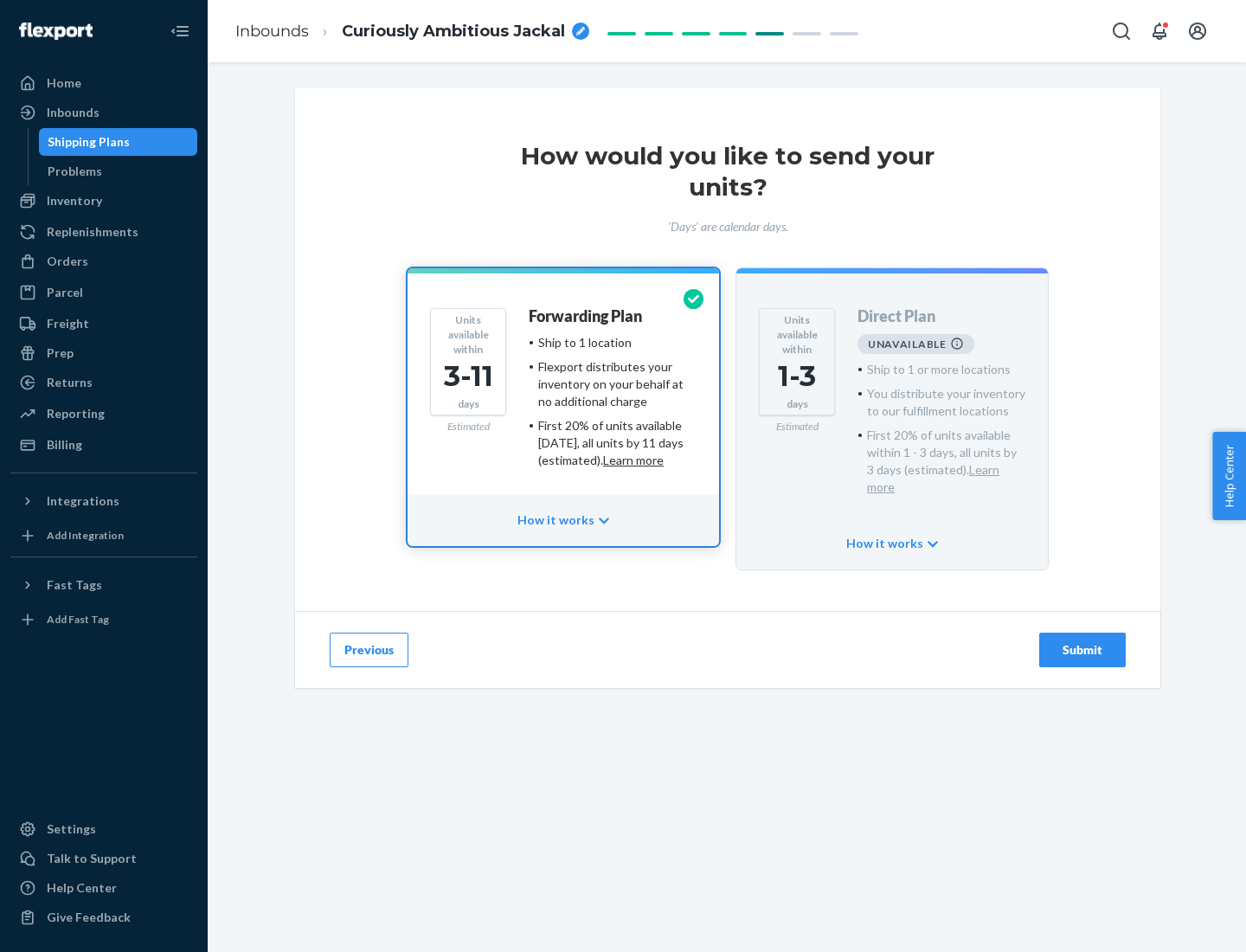
click at [587, 316] on h4 "Forwarding Plan" at bounding box center [585, 316] width 114 height 17
click at [1083, 641] on div "Submit" at bounding box center [1083, 650] width 57 height 17
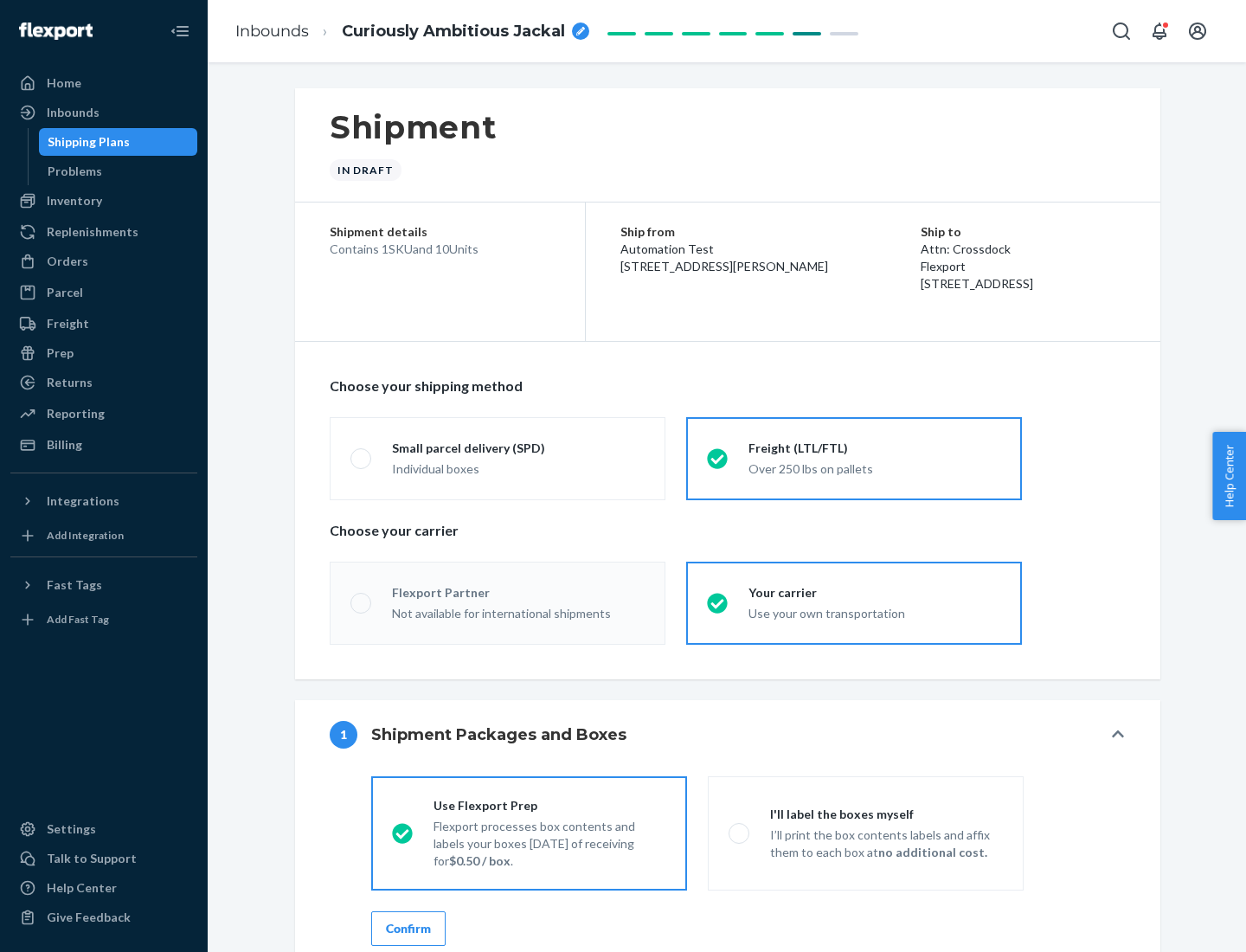
radio input "true"
radio input "false"
radio input "true"
radio input "false"
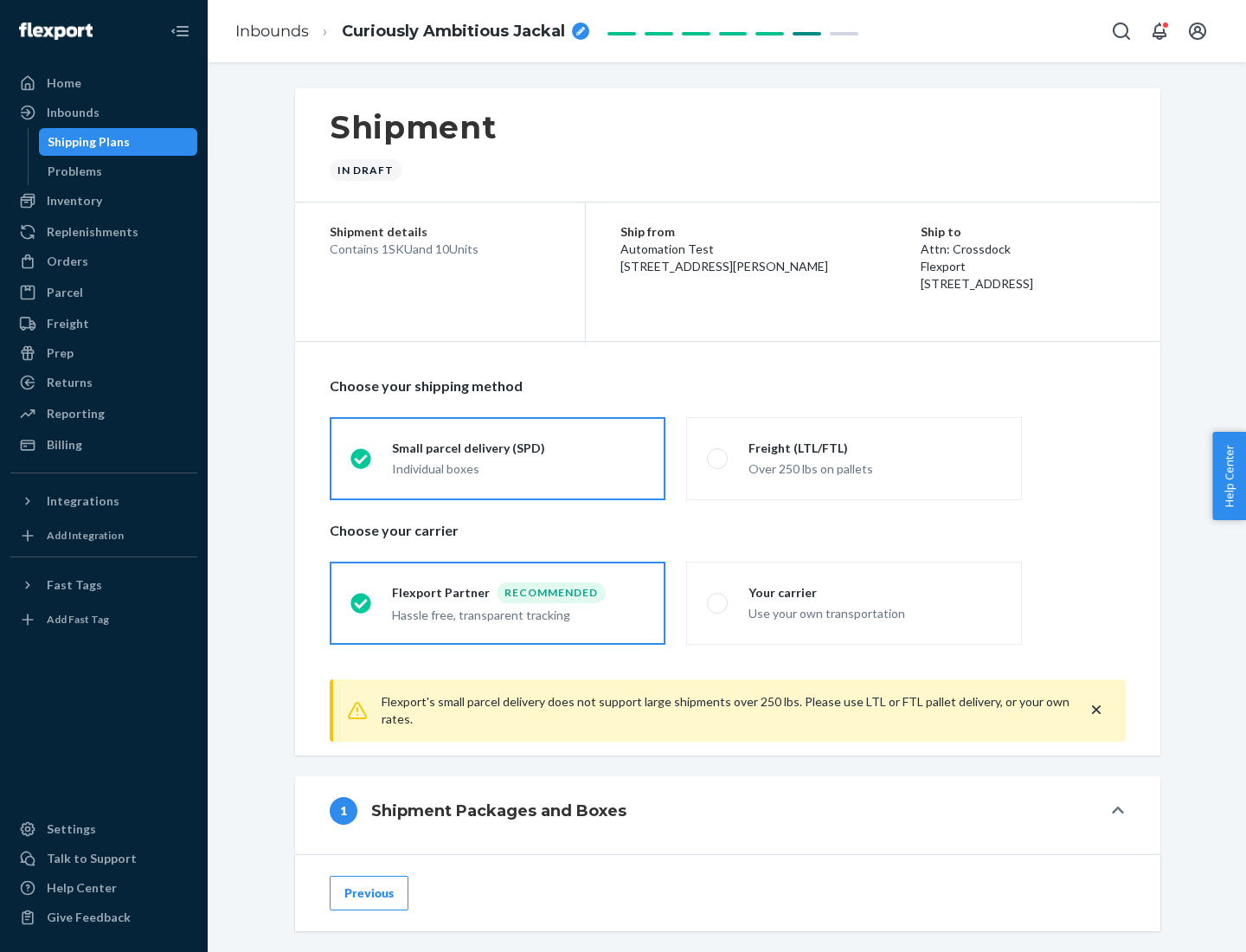
click at [519, 469] on div "Individual boxes" at bounding box center [519, 469] width 252 height 17
click at [361, 464] on input "Small parcel delivery (SPD) Individual boxes" at bounding box center [356, 458] width 11 height 11
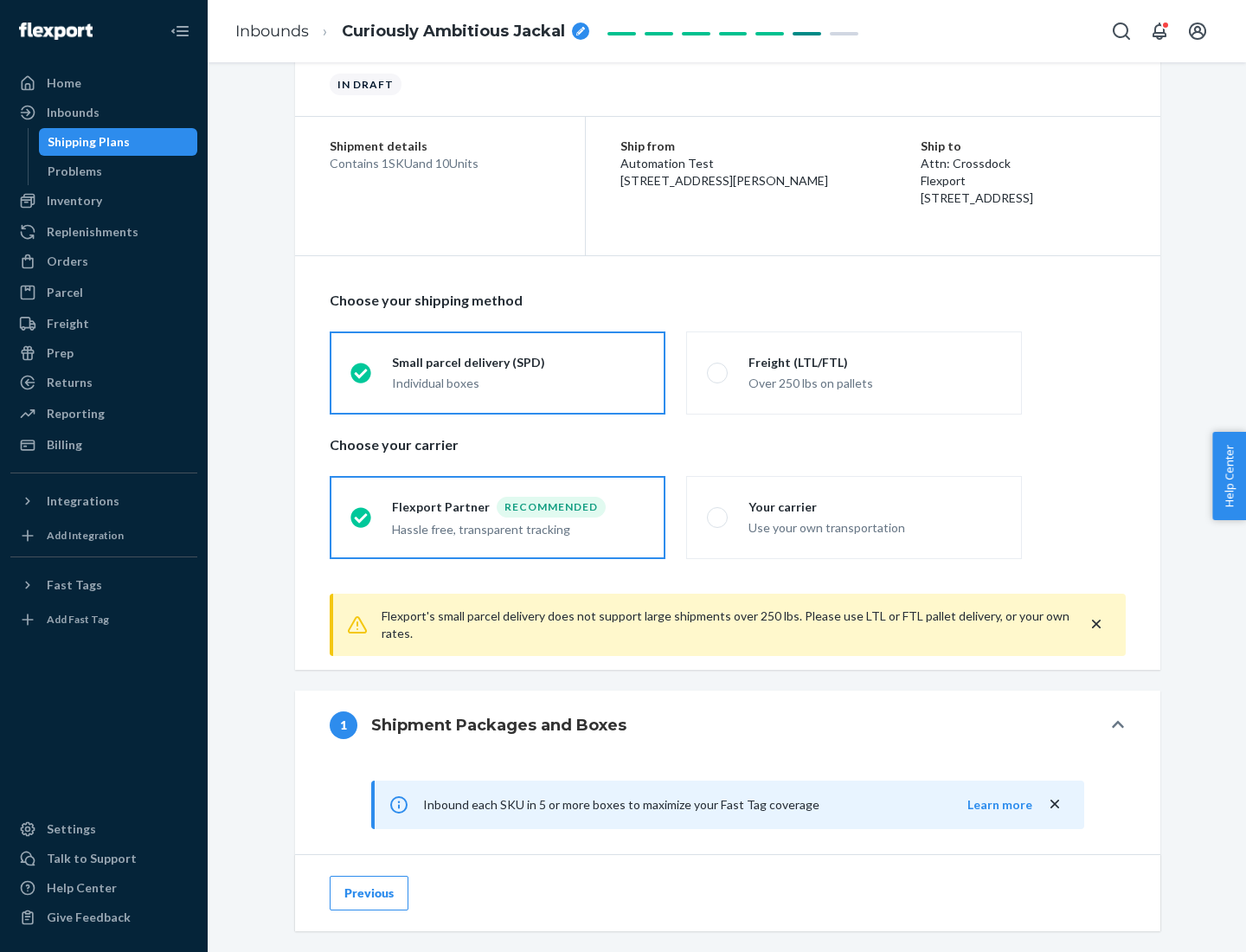
click at [519, 507] on div "Recommended" at bounding box center [551, 507] width 109 height 21
click at [361, 511] on input "Flexport Partner Recommended Hassle free, transparent tracking" at bounding box center [356, 517] width 11 height 11
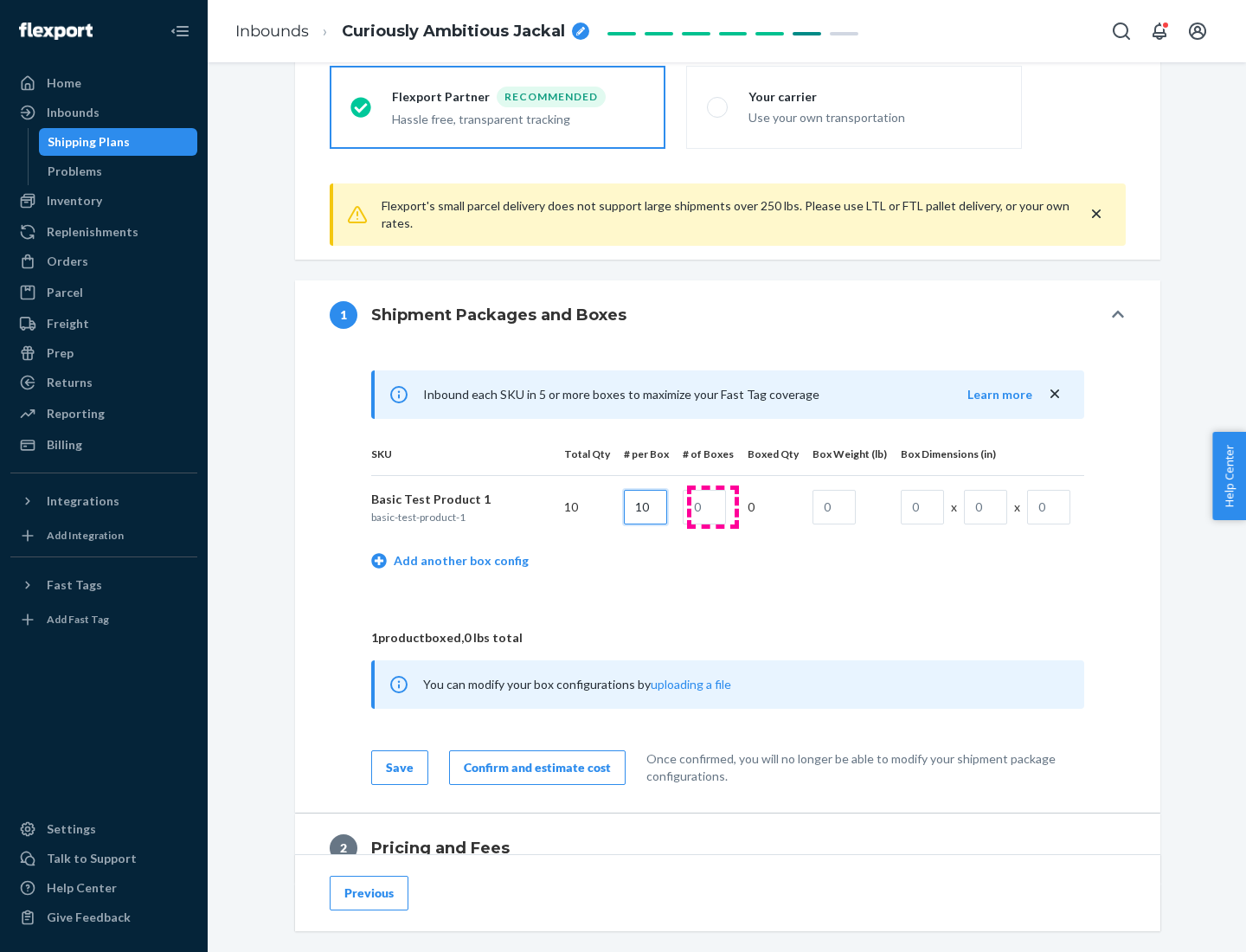
type input "10"
type input "1"
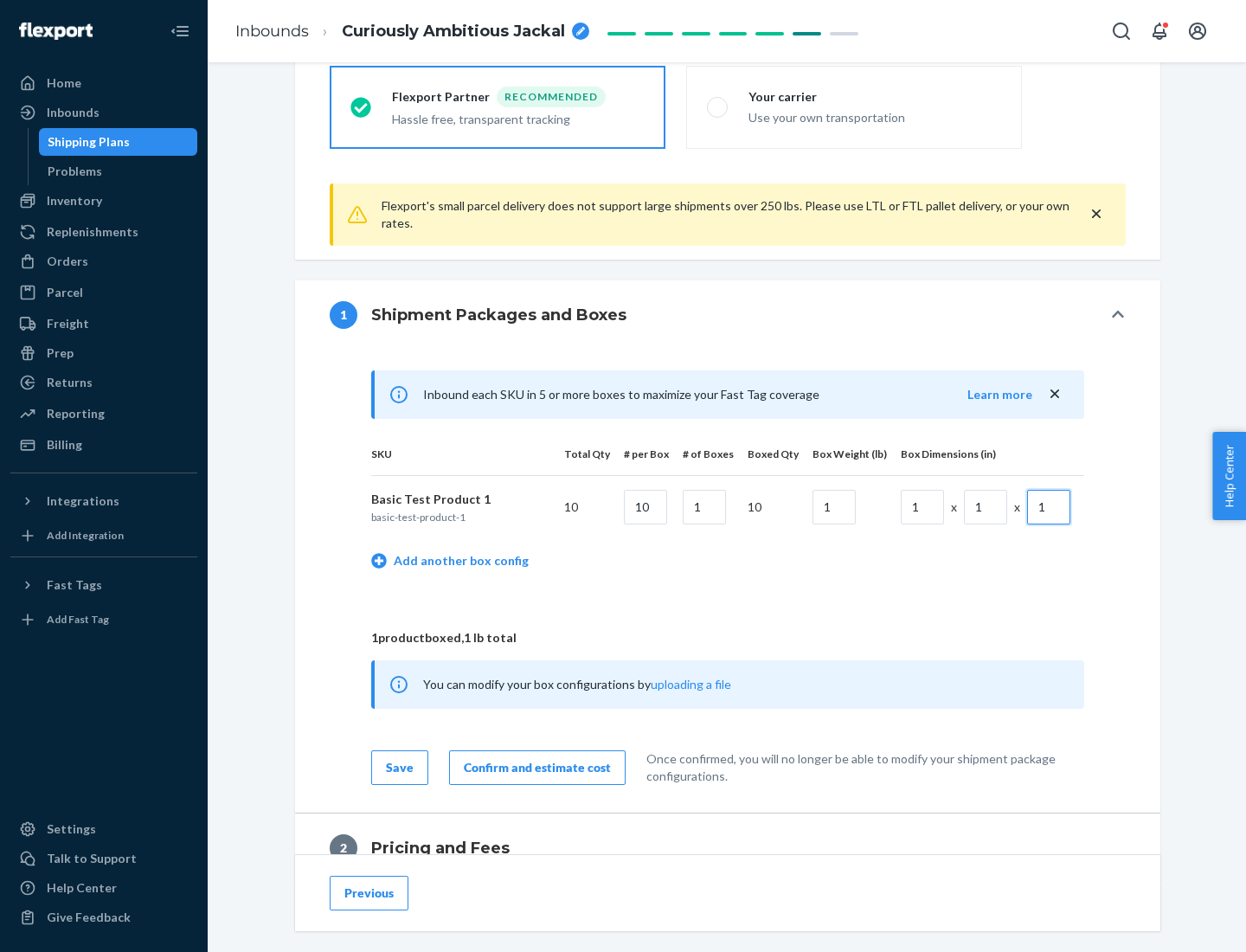
scroll to position [757, 0]
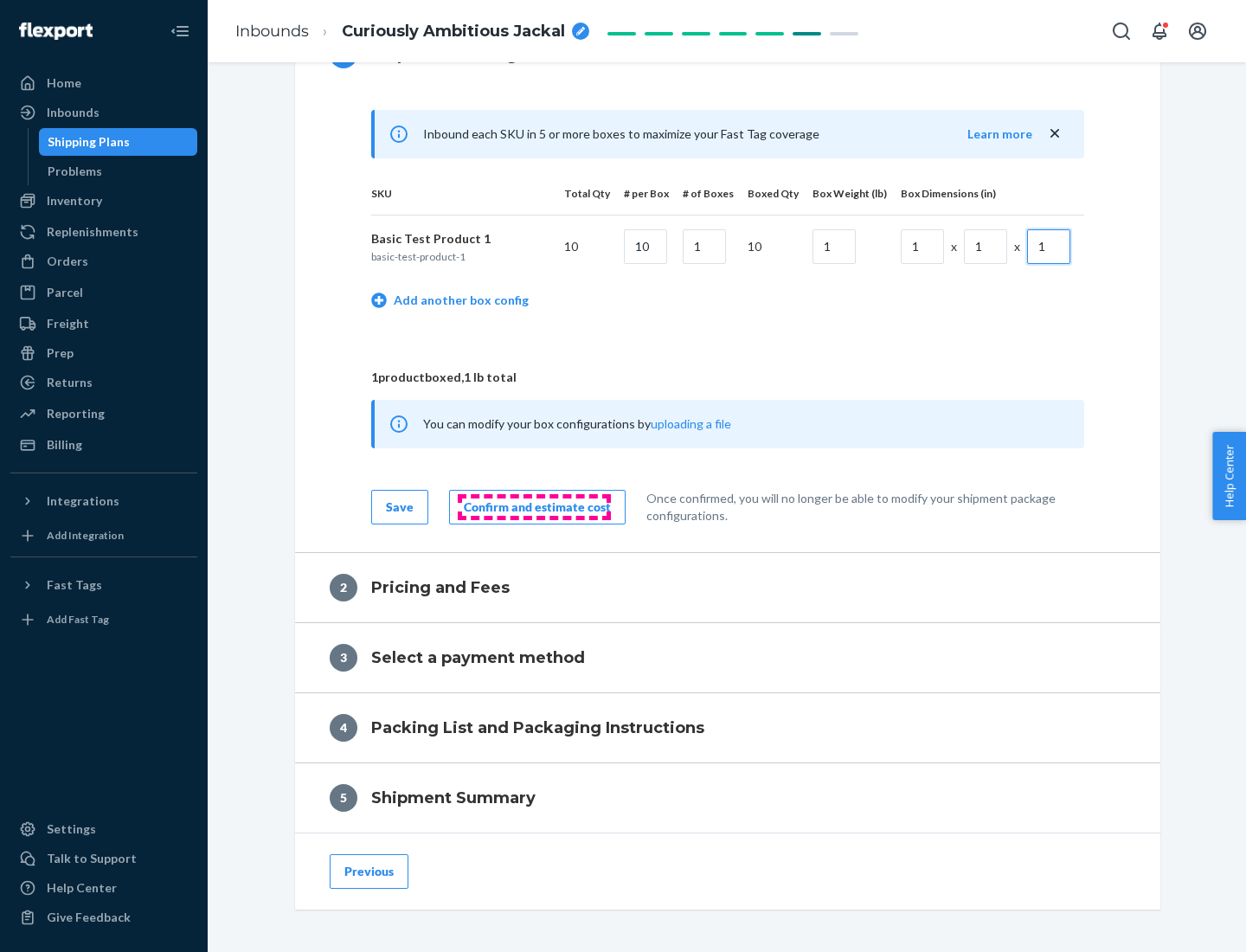
type input "1"
click at [534, 507] on div "Confirm and estimate cost" at bounding box center [538, 507] width 147 height 17
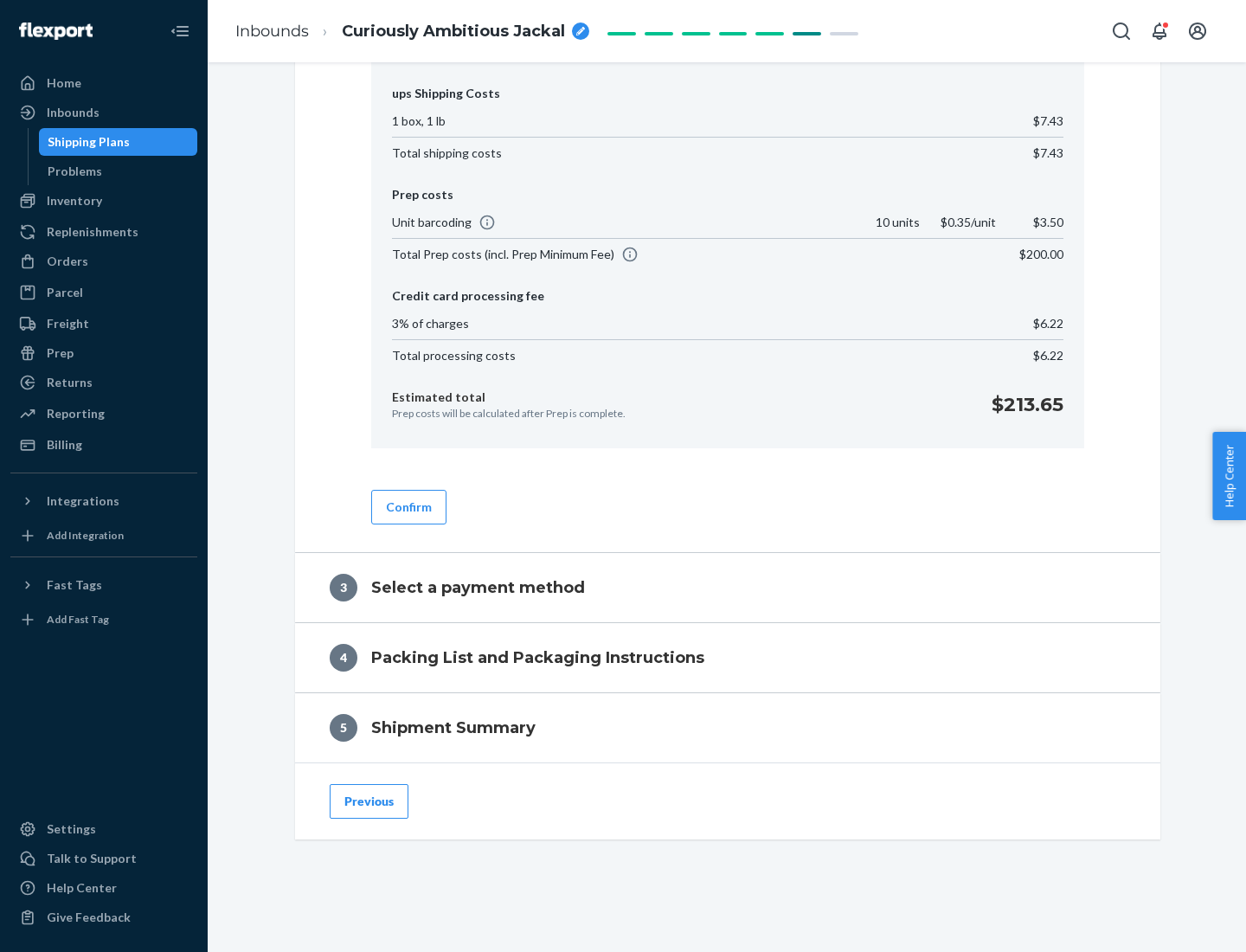
click at [408, 507] on button "Confirm" at bounding box center [409, 507] width 75 height 35
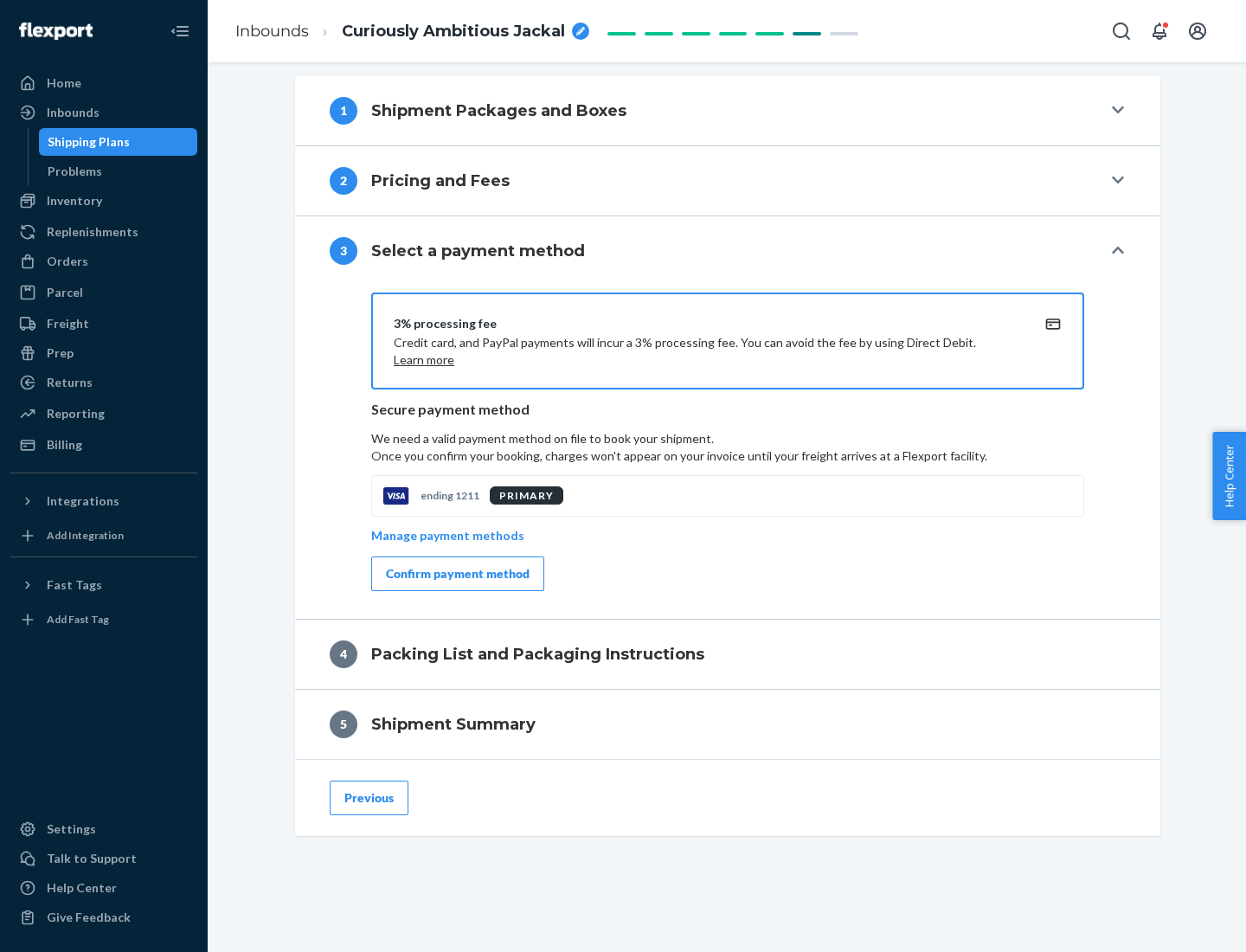
scroll to position [700, 0]
click at [456, 574] on div "Confirm payment method" at bounding box center [458, 573] width 143 height 17
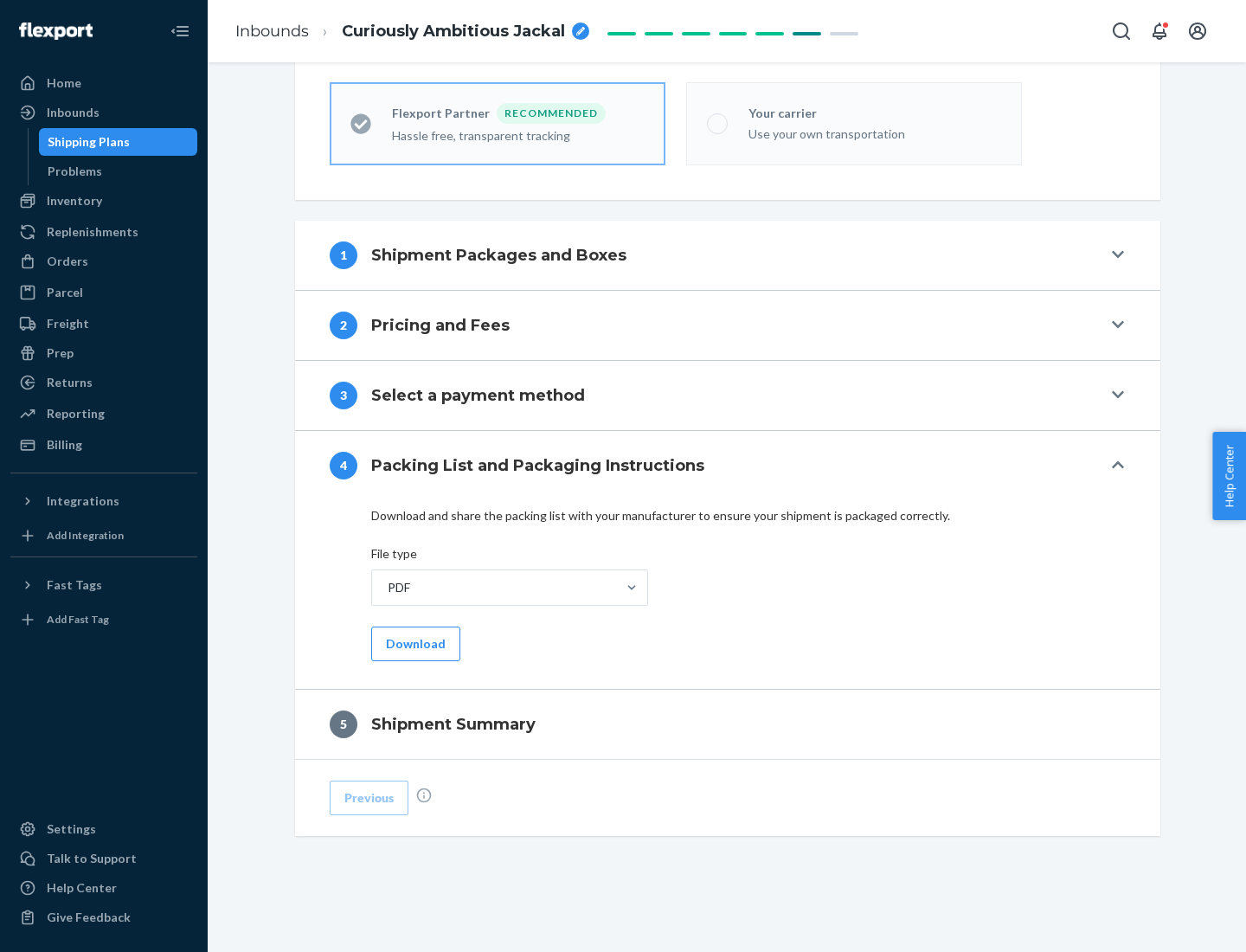
scroll to position [480, 0]
click at [414, 643] on button "Download" at bounding box center [416, 644] width 89 height 35
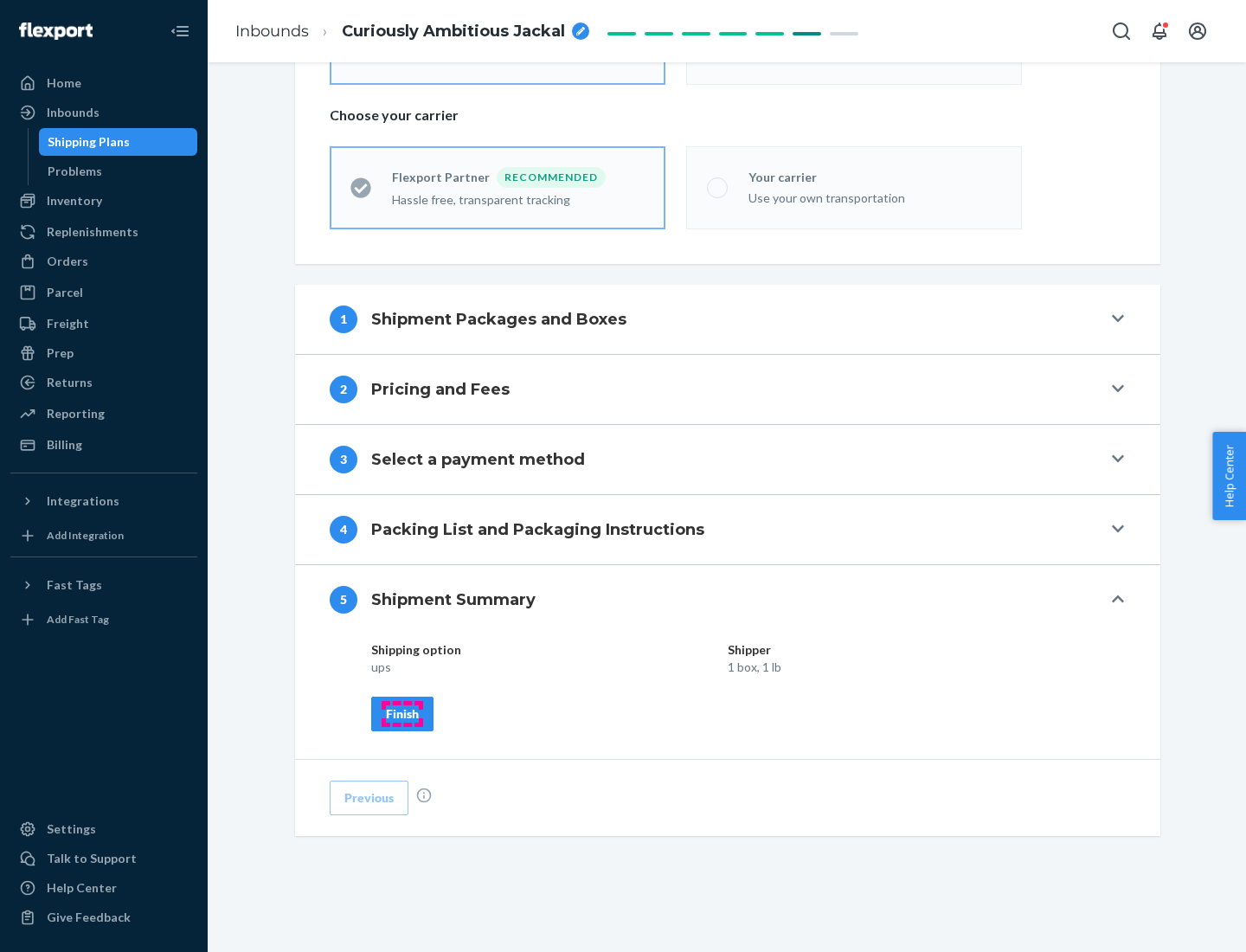
click at [402, 713] on div "Finish" at bounding box center [402, 714] width 33 height 17
